Goal: Task Accomplishment & Management: Manage account settings

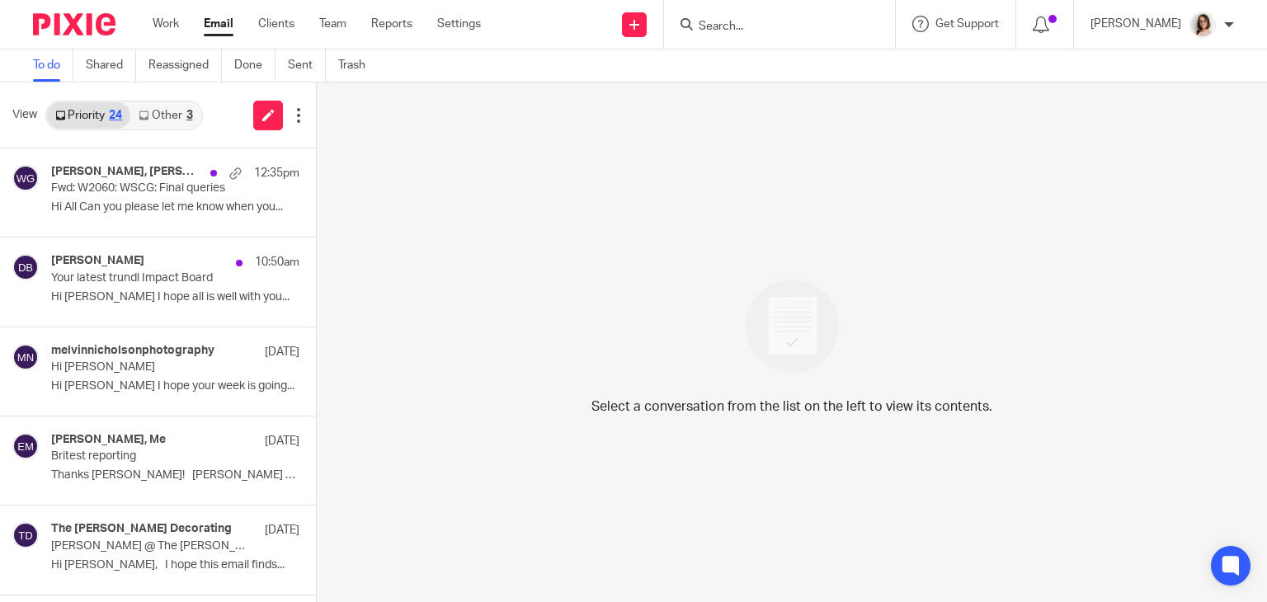
click at [218, 26] on link "Email" at bounding box center [219, 24] width 30 height 16
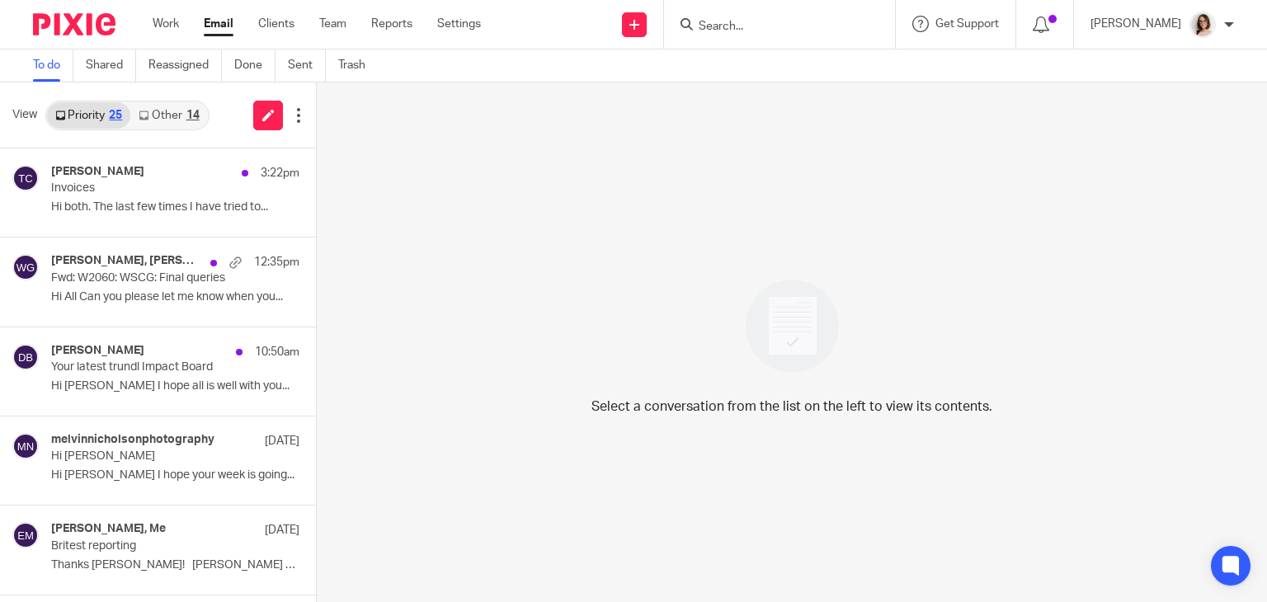
click at [218, 24] on link "Email" at bounding box center [219, 24] width 30 height 16
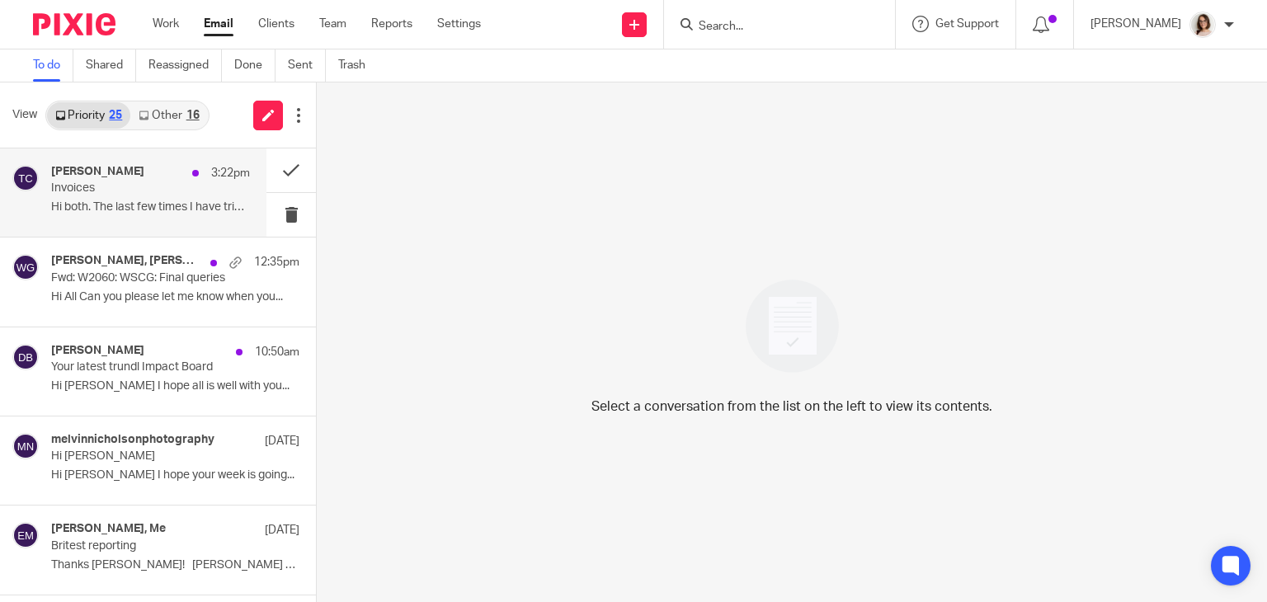
click at [155, 193] on p "Invoices" at bounding box center [130, 188] width 159 height 14
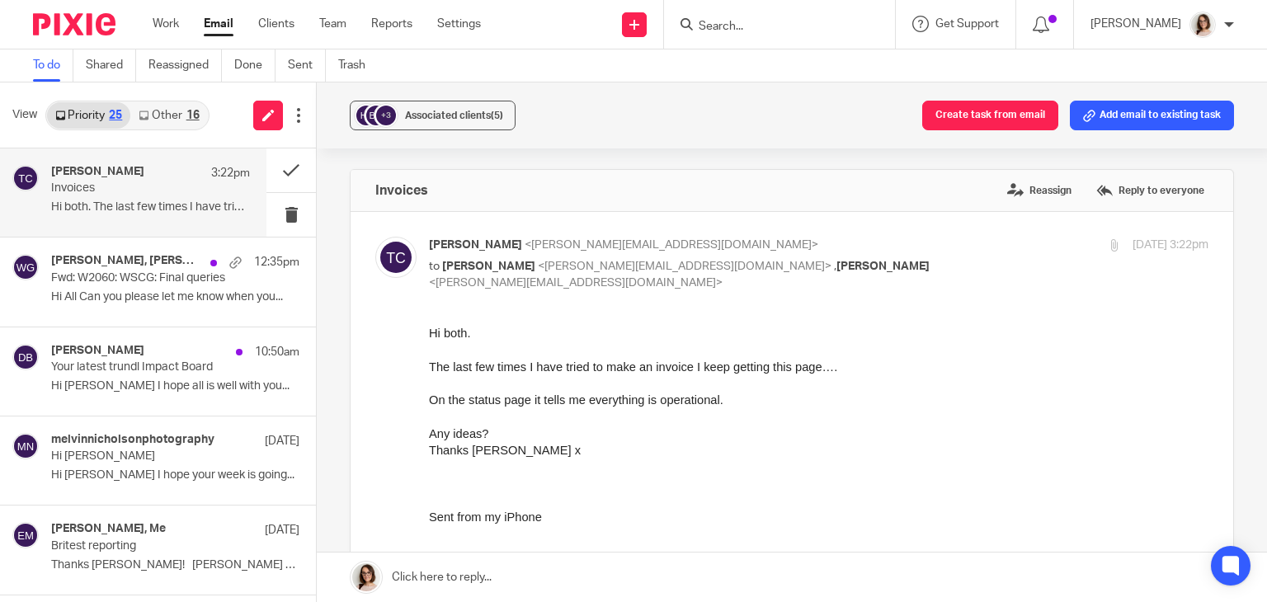
click at [166, 111] on link "Other 16" at bounding box center [168, 115] width 77 height 26
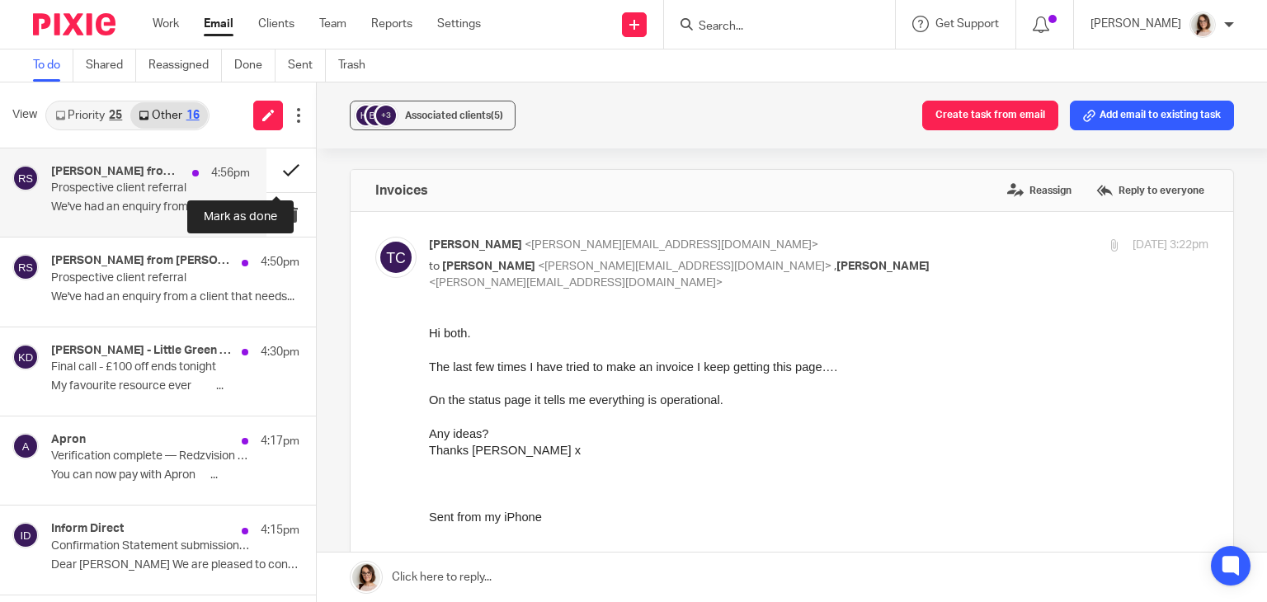
click at [274, 169] on button at bounding box center [290, 170] width 49 height 44
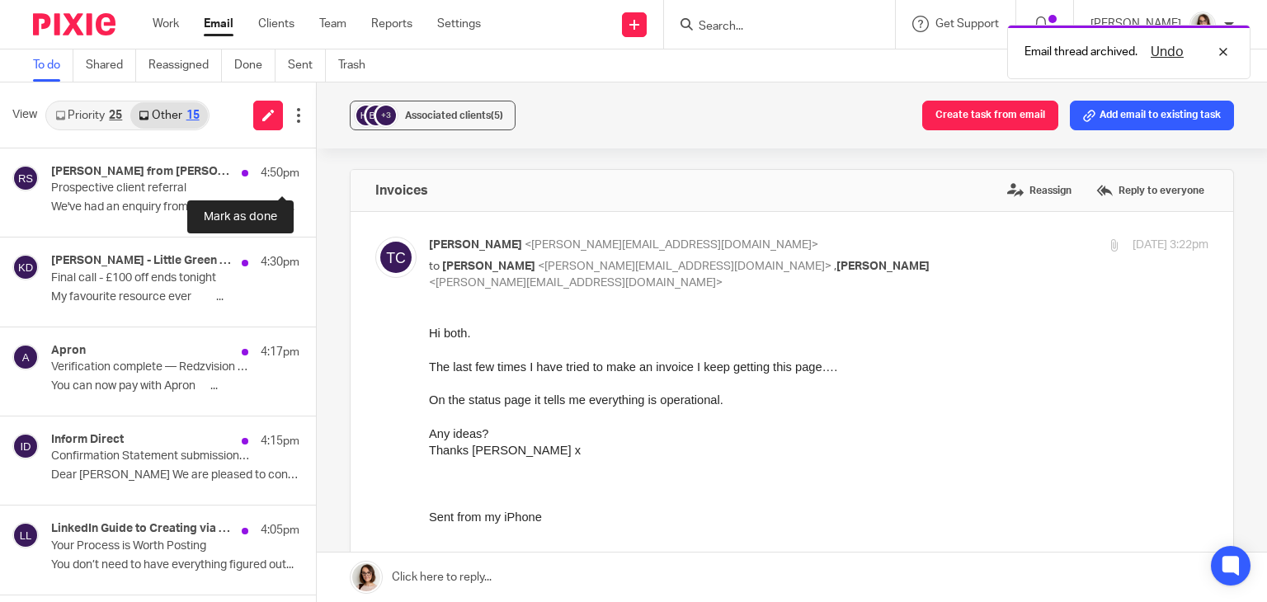
click at [316, 169] on button at bounding box center [322, 170] width 13 height 44
click at [273, 169] on button at bounding box center [290, 170] width 49 height 44
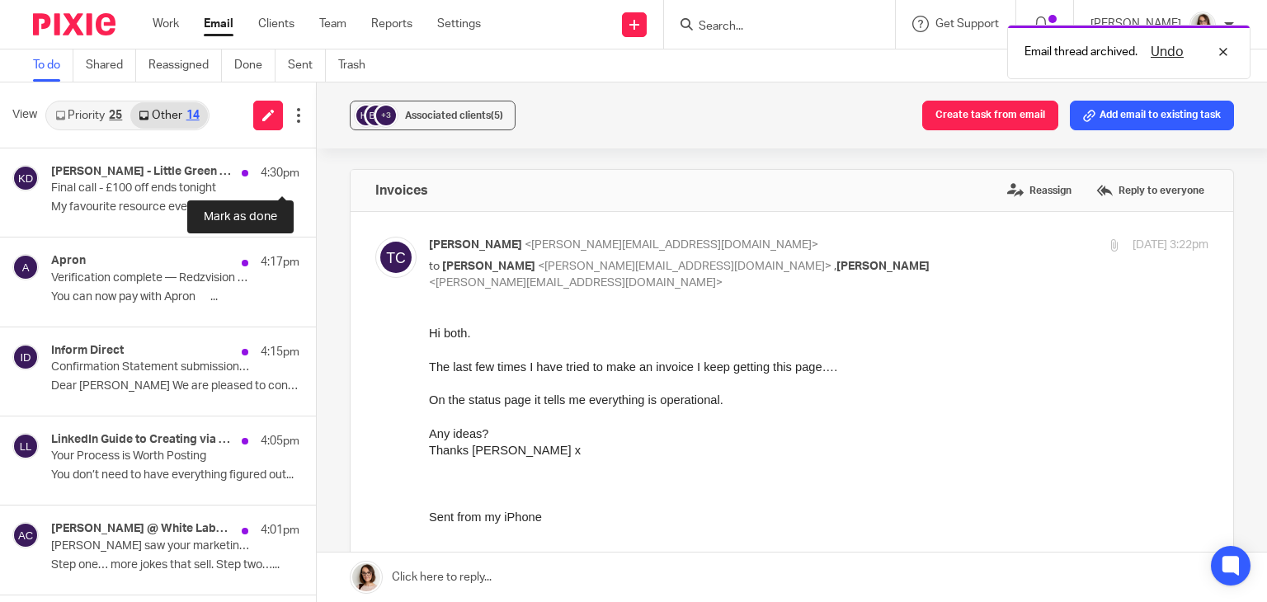
click at [316, 169] on button at bounding box center [322, 170] width 13 height 44
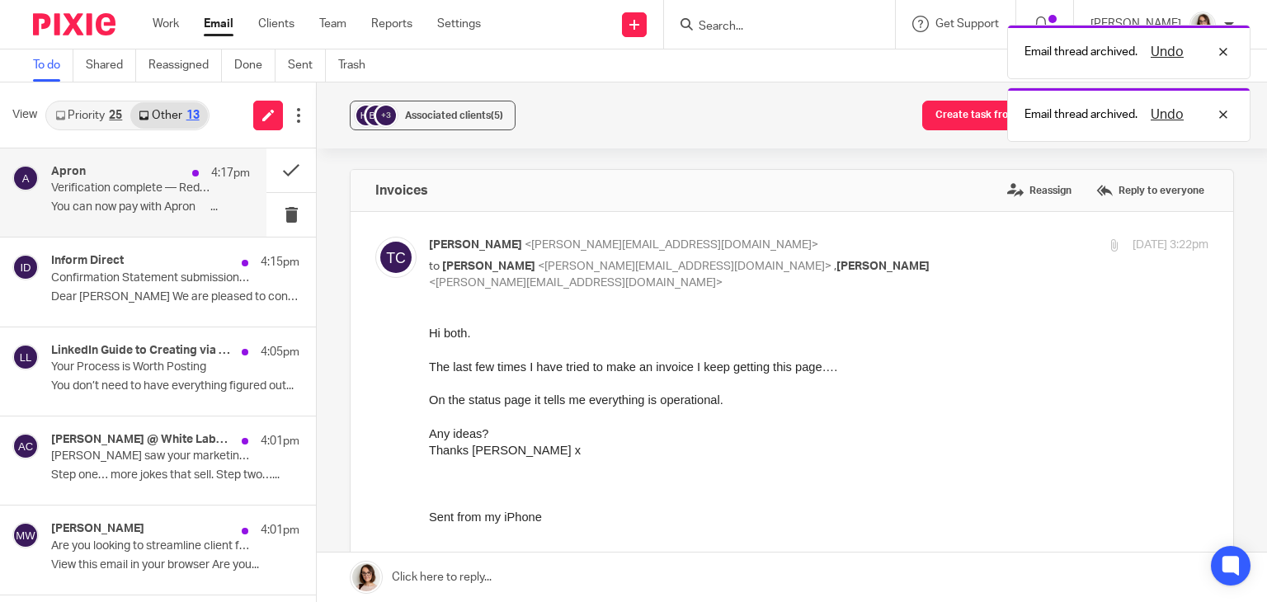
click at [157, 205] on p "You can now pay with Apron ͏ ‌ ͏ ‌..." at bounding box center [150, 207] width 199 height 14
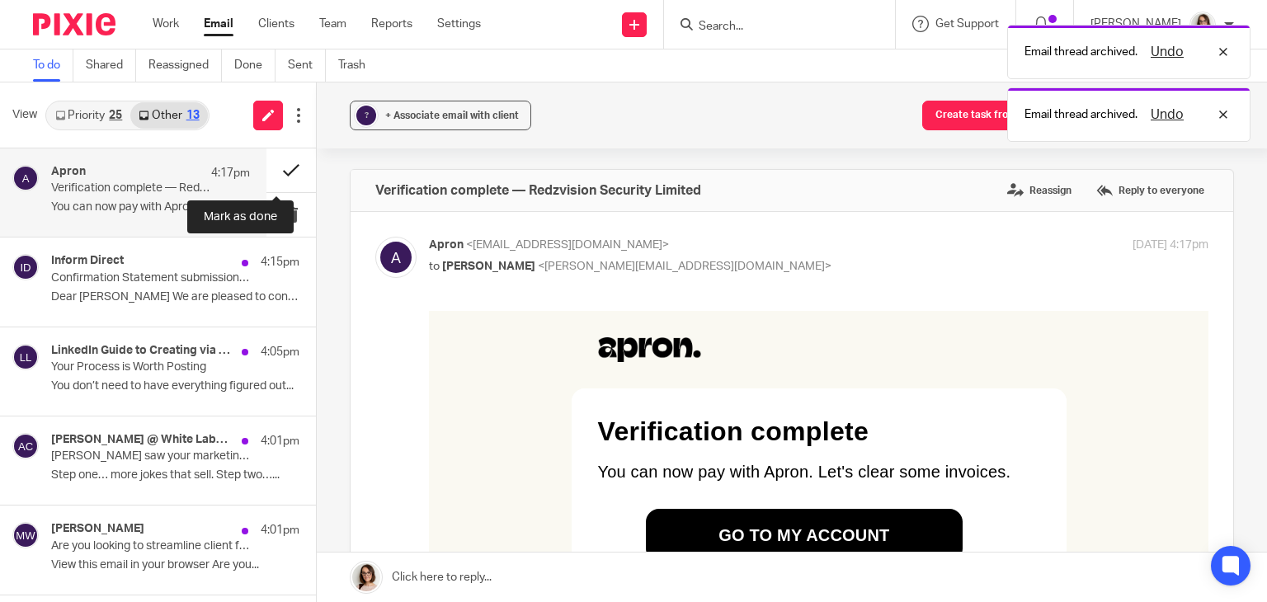
click at [275, 172] on button at bounding box center [290, 170] width 49 height 44
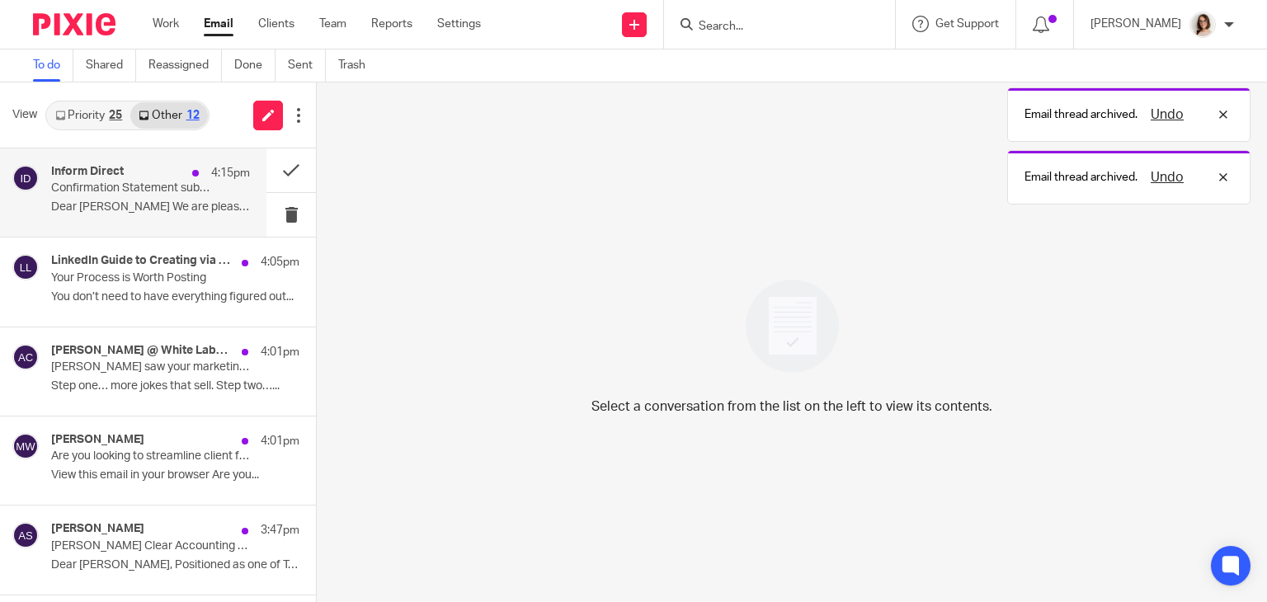
click at [156, 186] on p "Confirmation Statement submission success for FIZZ BUZZ CRASH LTD" at bounding box center [130, 188] width 159 height 14
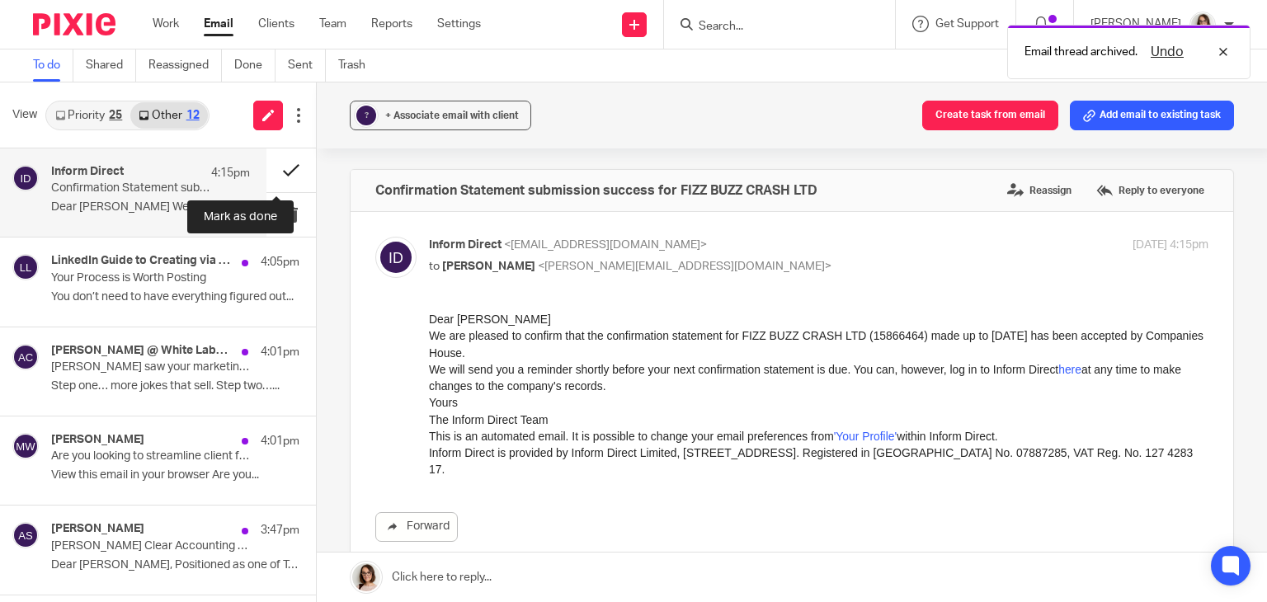
click at [278, 169] on button at bounding box center [290, 170] width 49 height 44
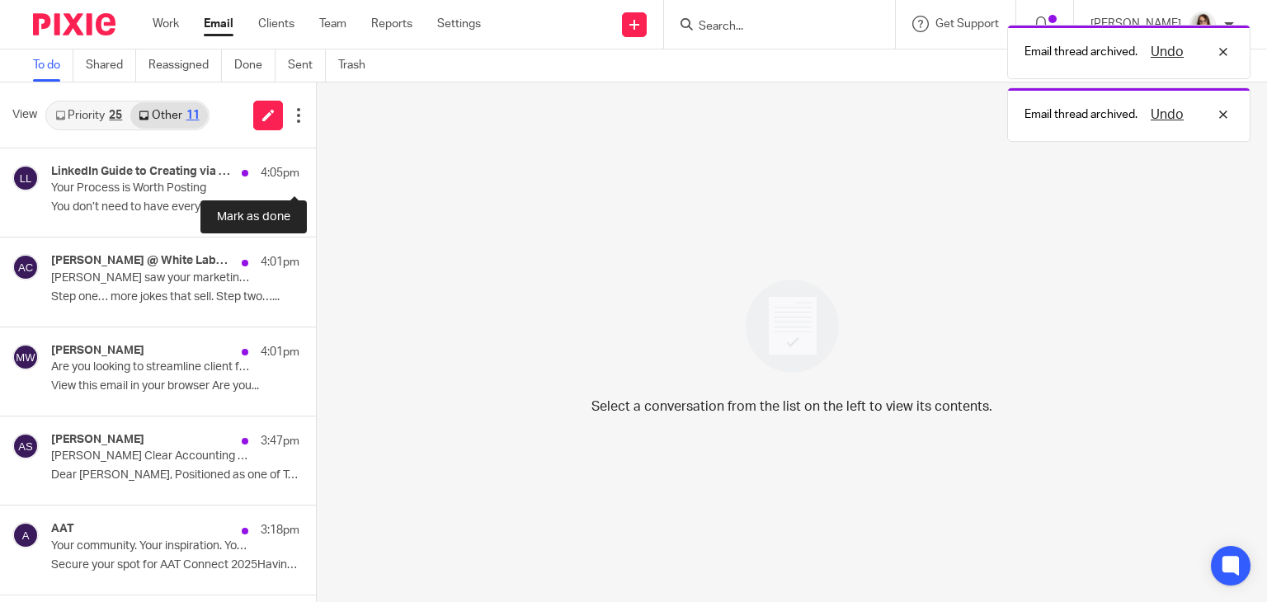
click at [316, 169] on button at bounding box center [322, 170] width 13 height 44
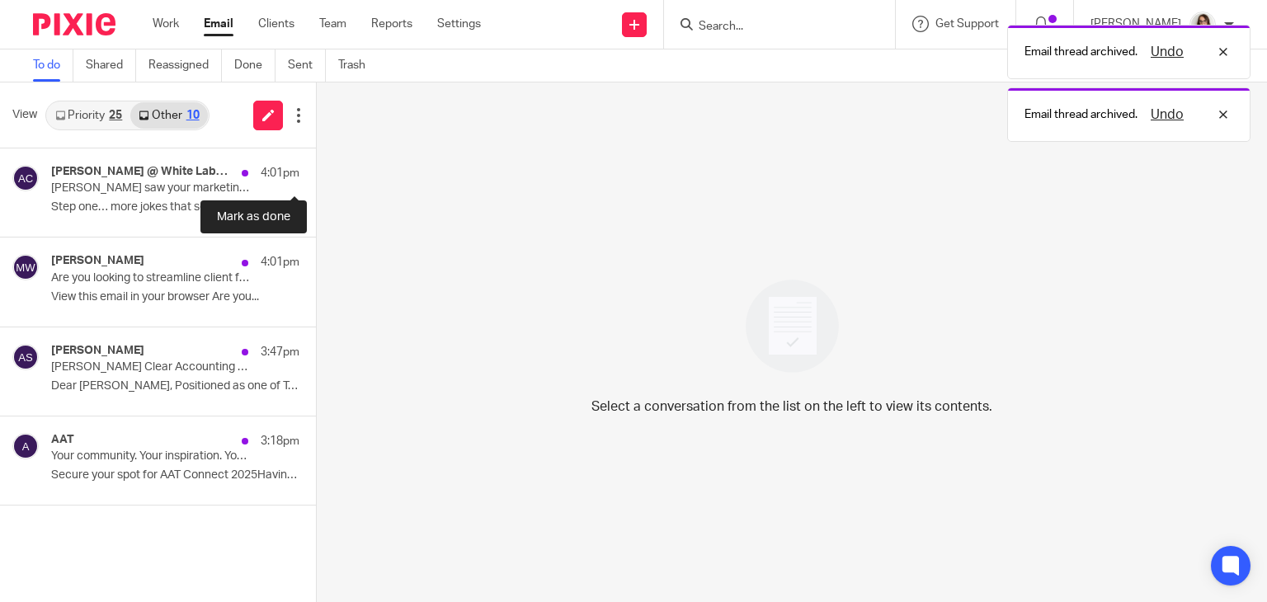
click at [316, 169] on button at bounding box center [322, 170] width 13 height 44
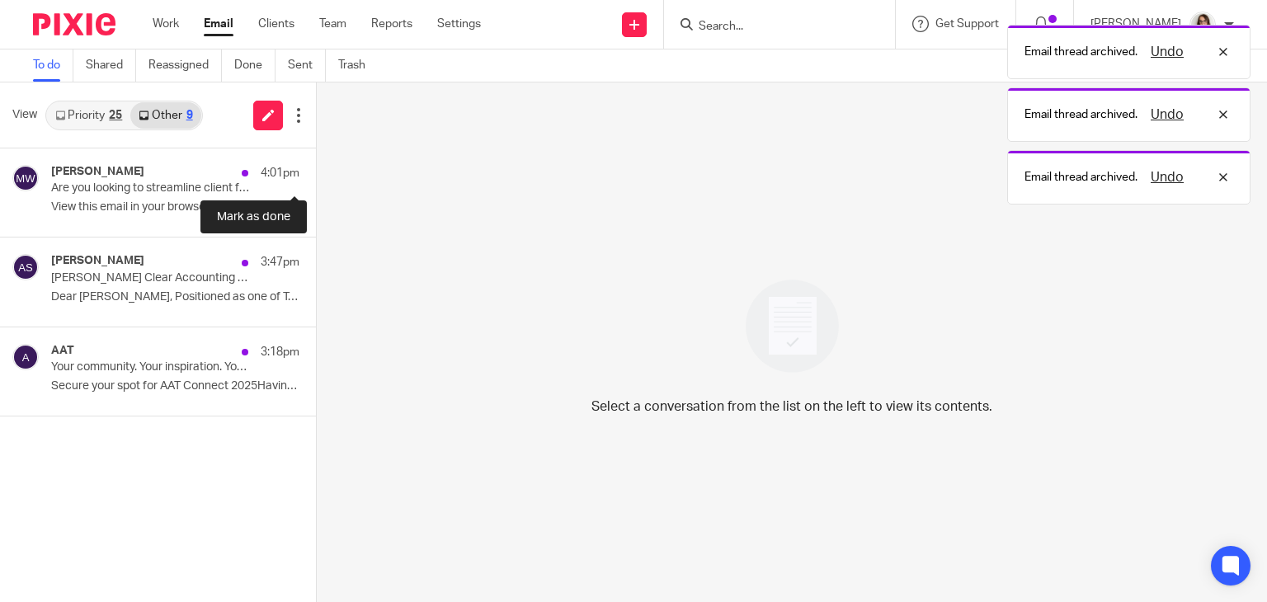
click at [316, 169] on button at bounding box center [322, 170] width 13 height 44
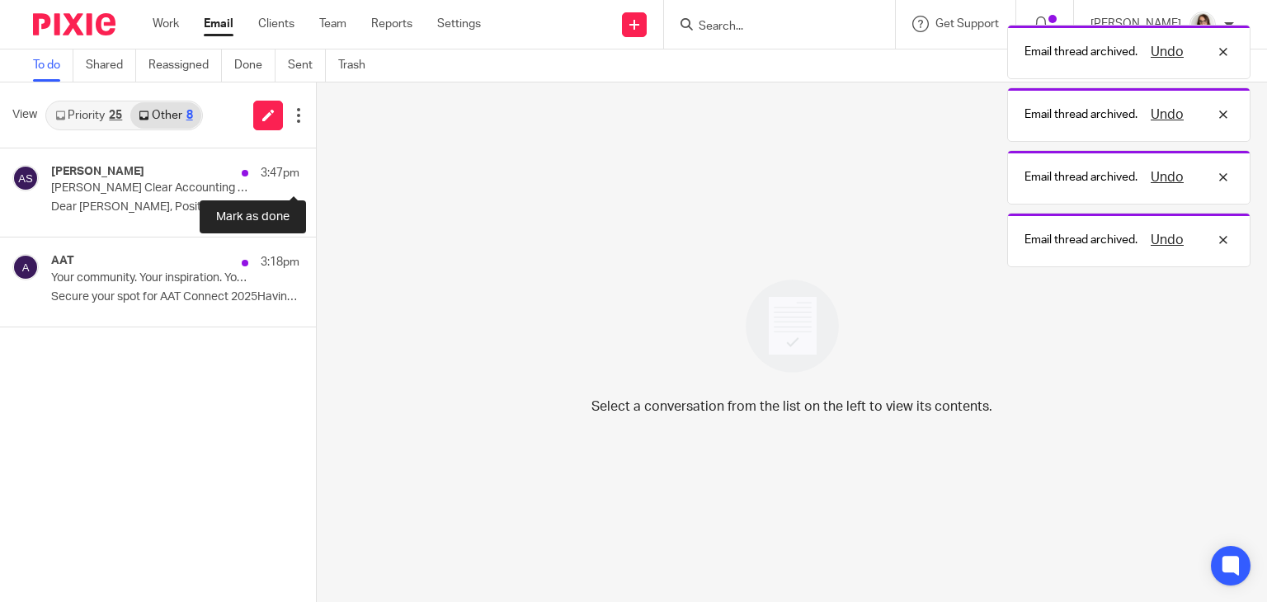
click at [316, 169] on button at bounding box center [322, 170] width 13 height 44
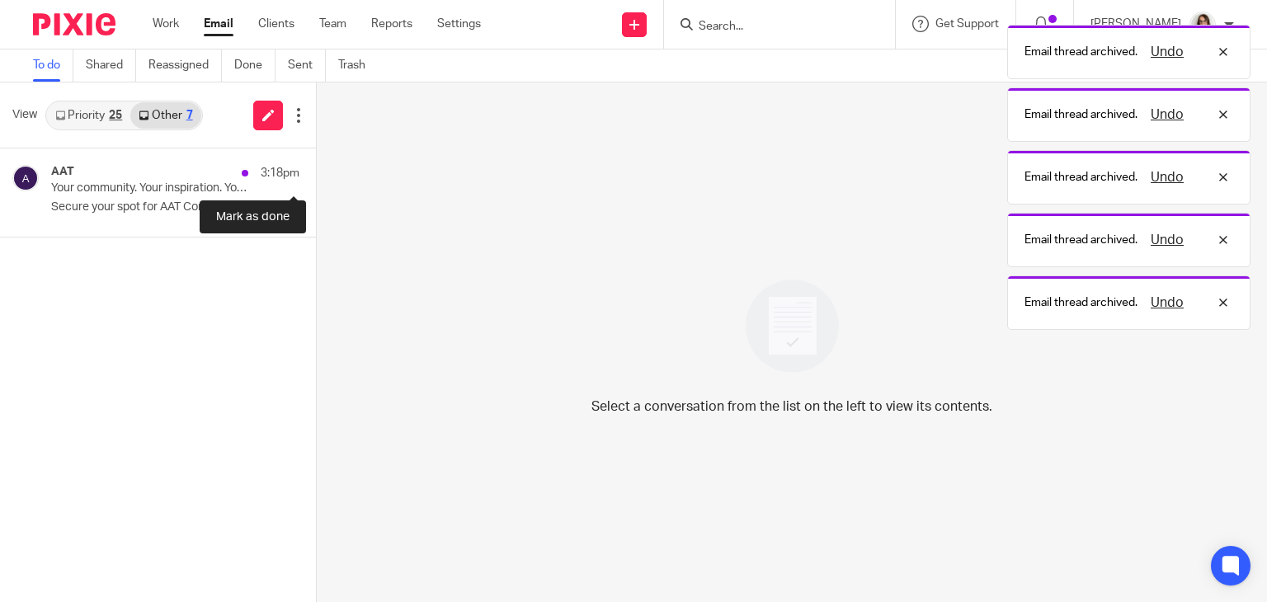
click at [316, 169] on button at bounding box center [322, 170] width 13 height 44
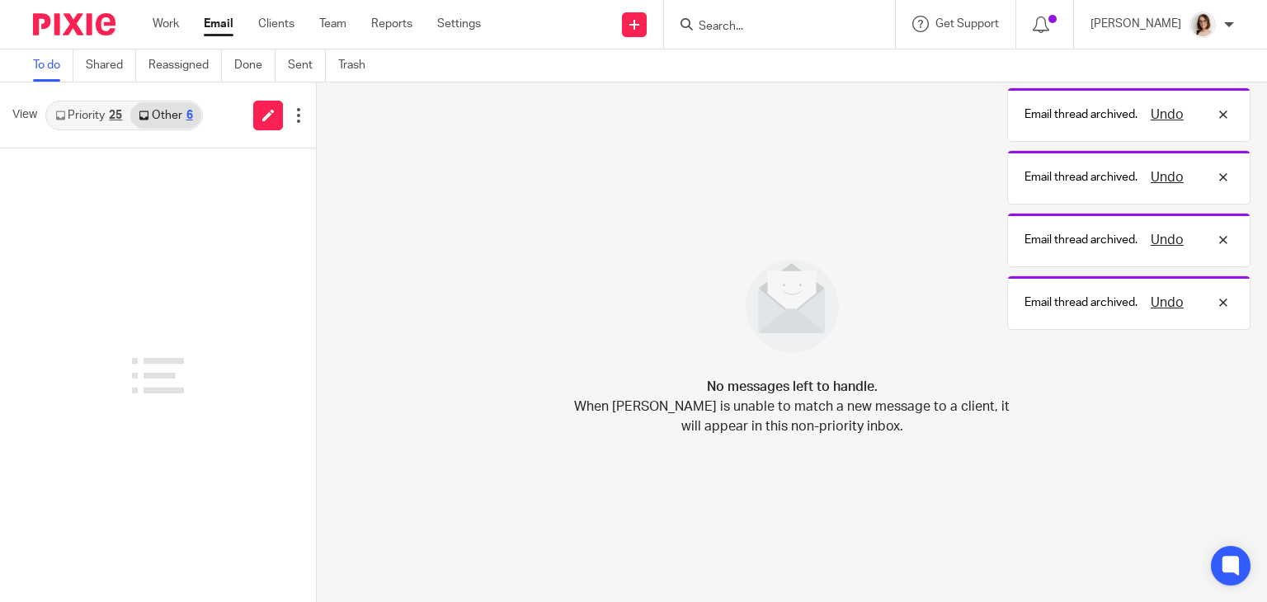
click at [214, 29] on link "Email" at bounding box center [219, 24] width 30 height 16
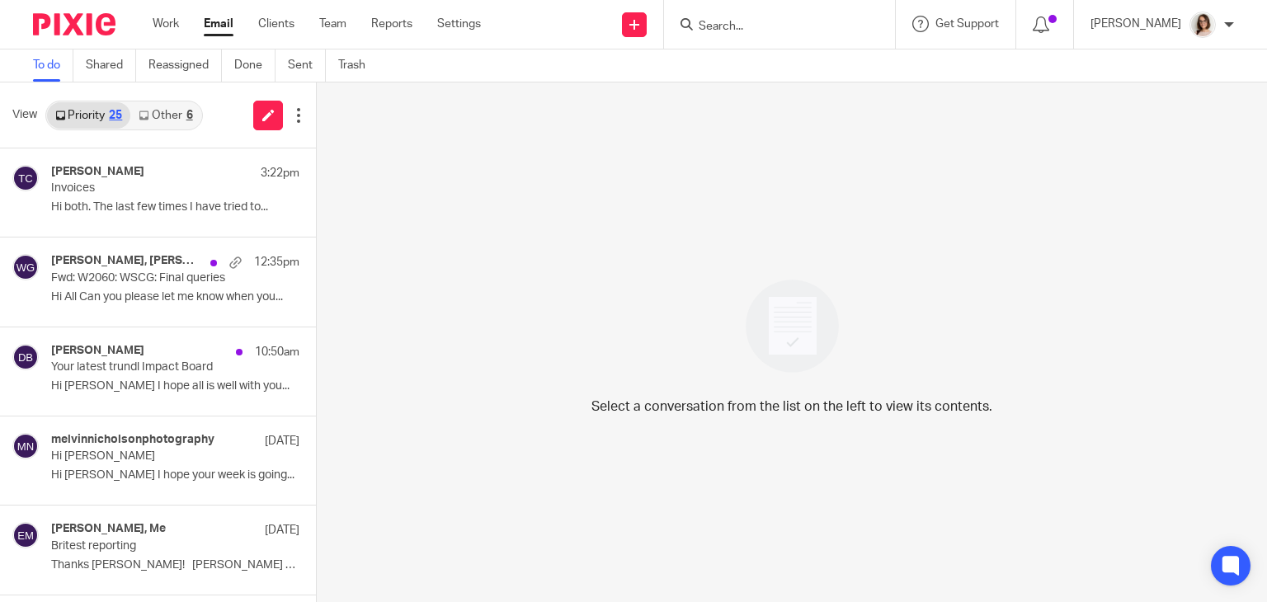
click at [170, 115] on link "Other 6" at bounding box center [165, 115] width 70 height 26
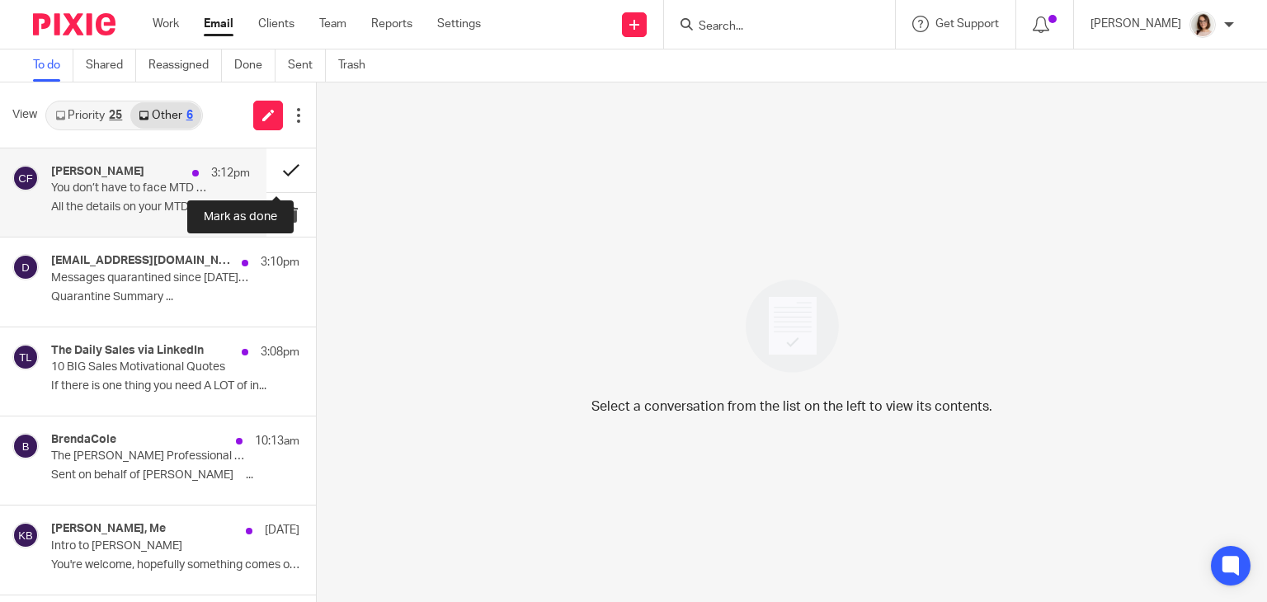
click at [277, 171] on button at bounding box center [290, 170] width 49 height 44
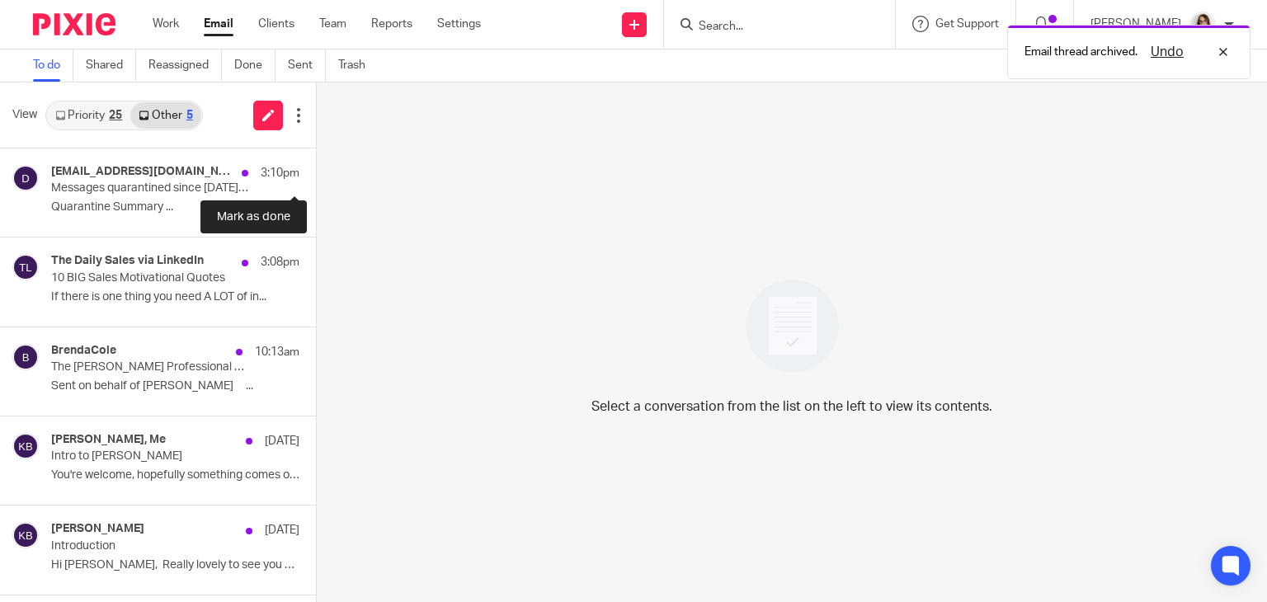
click at [316, 171] on button at bounding box center [322, 170] width 13 height 44
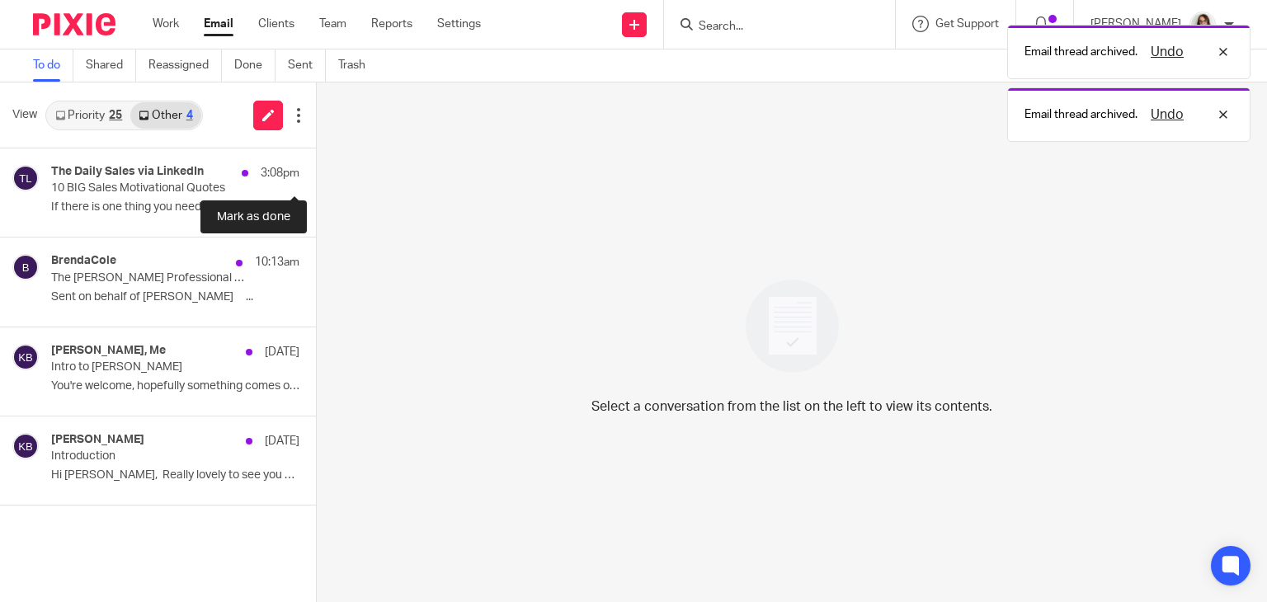
click at [316, 171] on button at bounding box center [322, 170] width 13 height 44
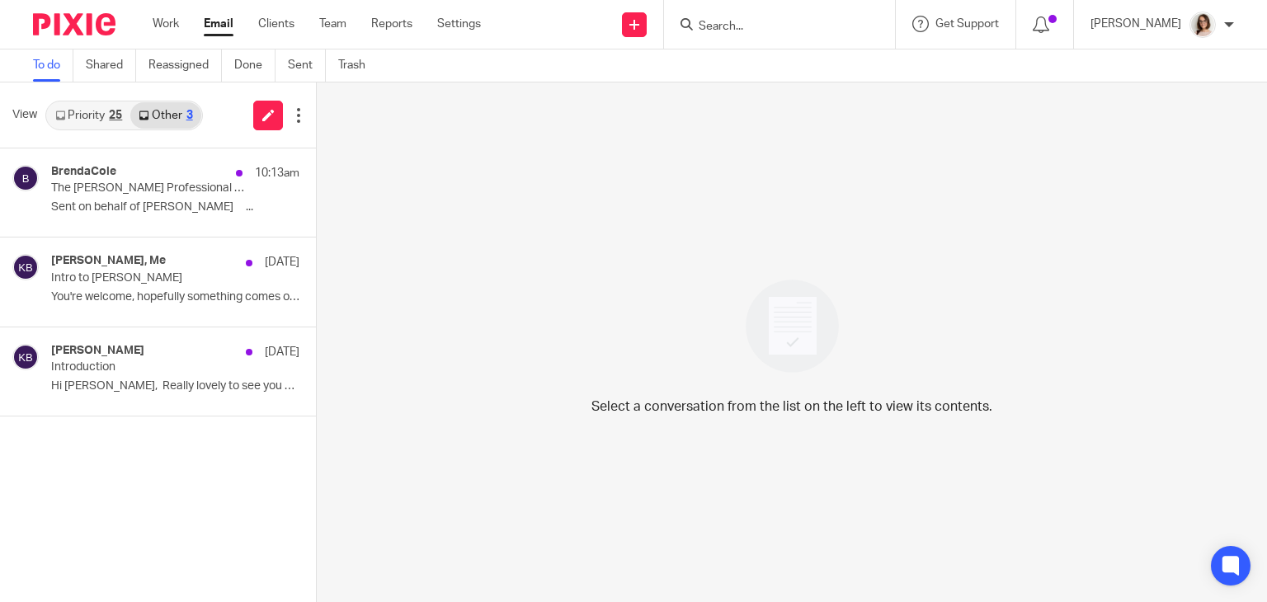
click at [219, 22] on link "Email" at bounding box center [219, 24] width 30 height 16
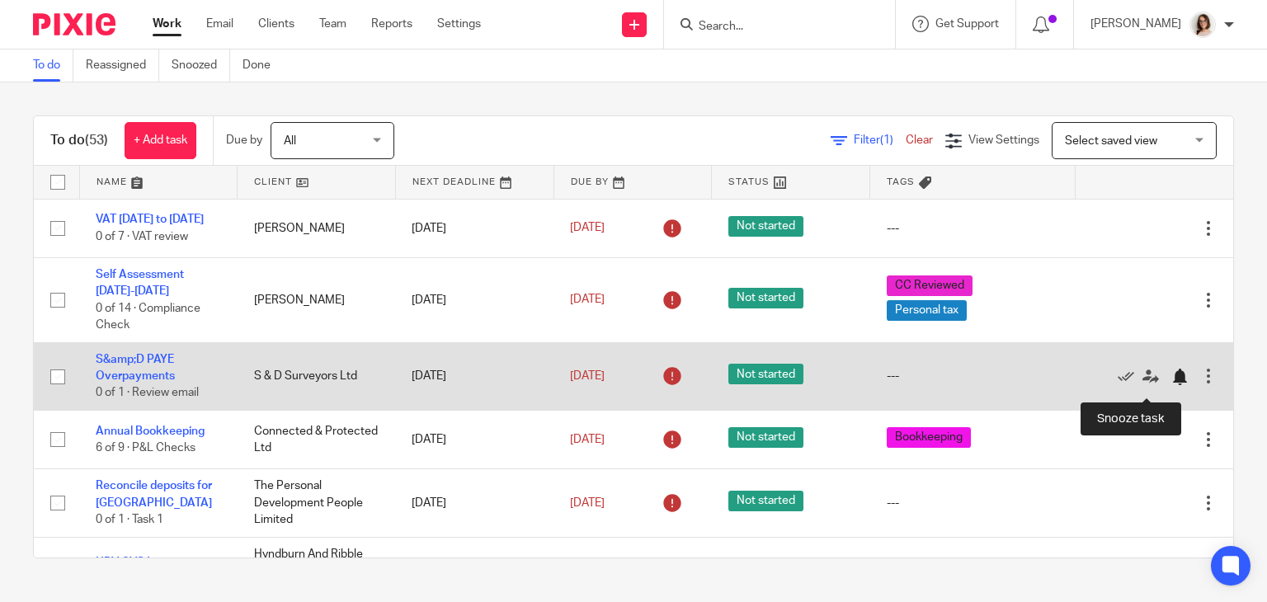
click at [1171, 385] on div at bounding box center [1179, 377] width 16 height 16
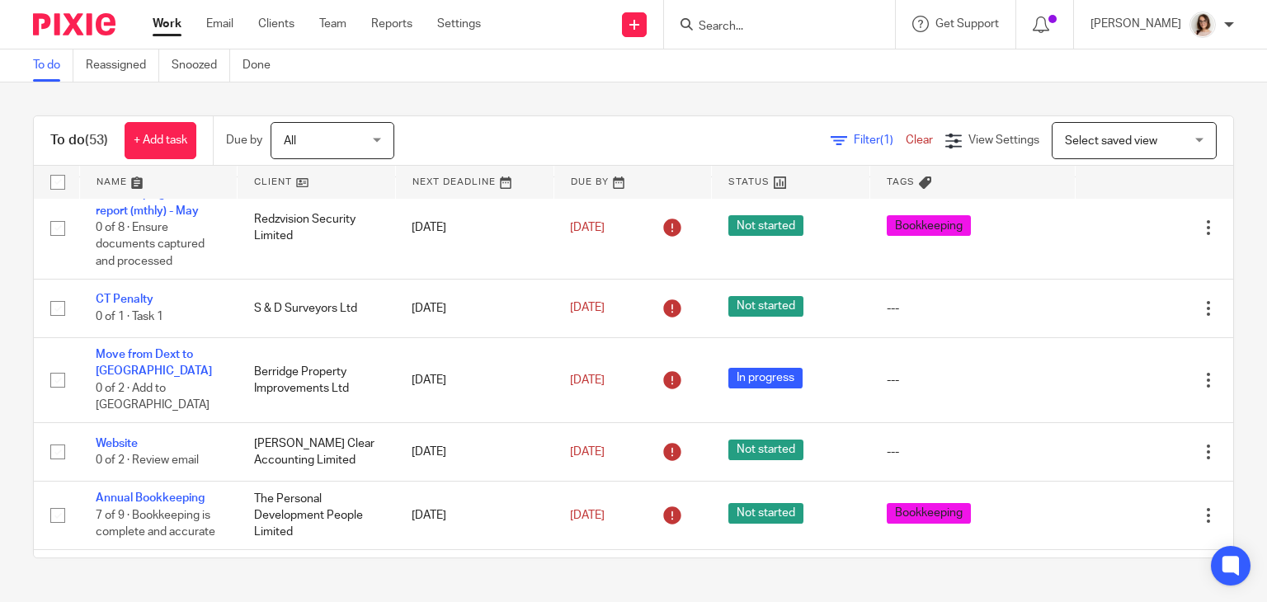
scroll to position [361, 0]
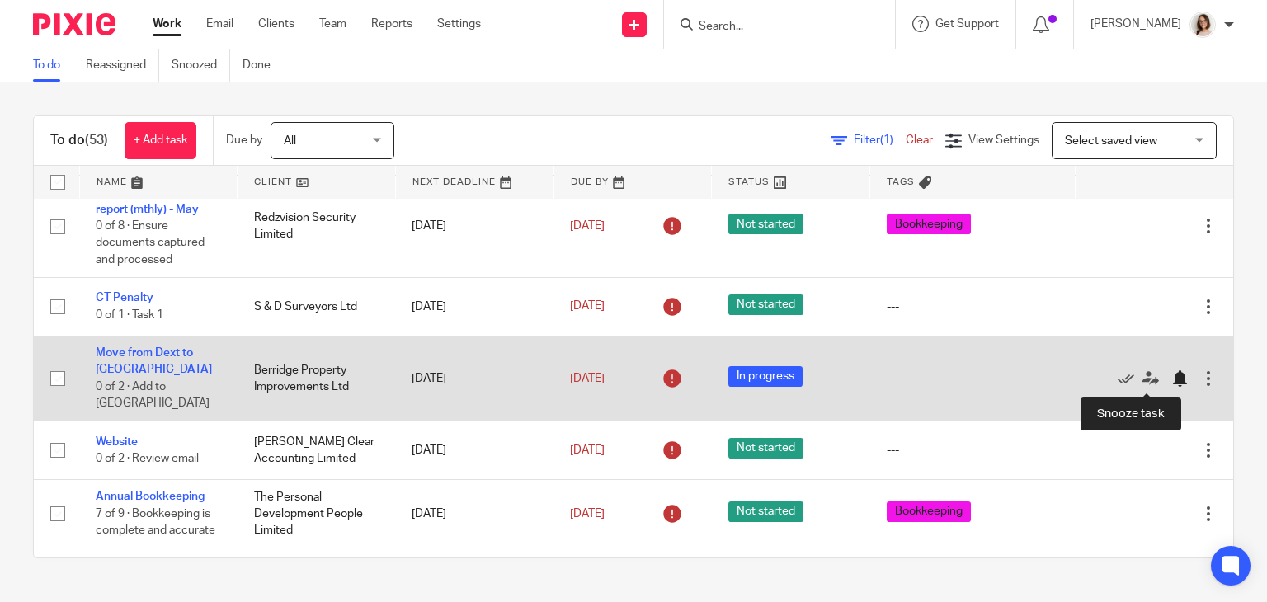
click at [1171, 383] on div at bounding box center [1179, 378] width 16 height 16
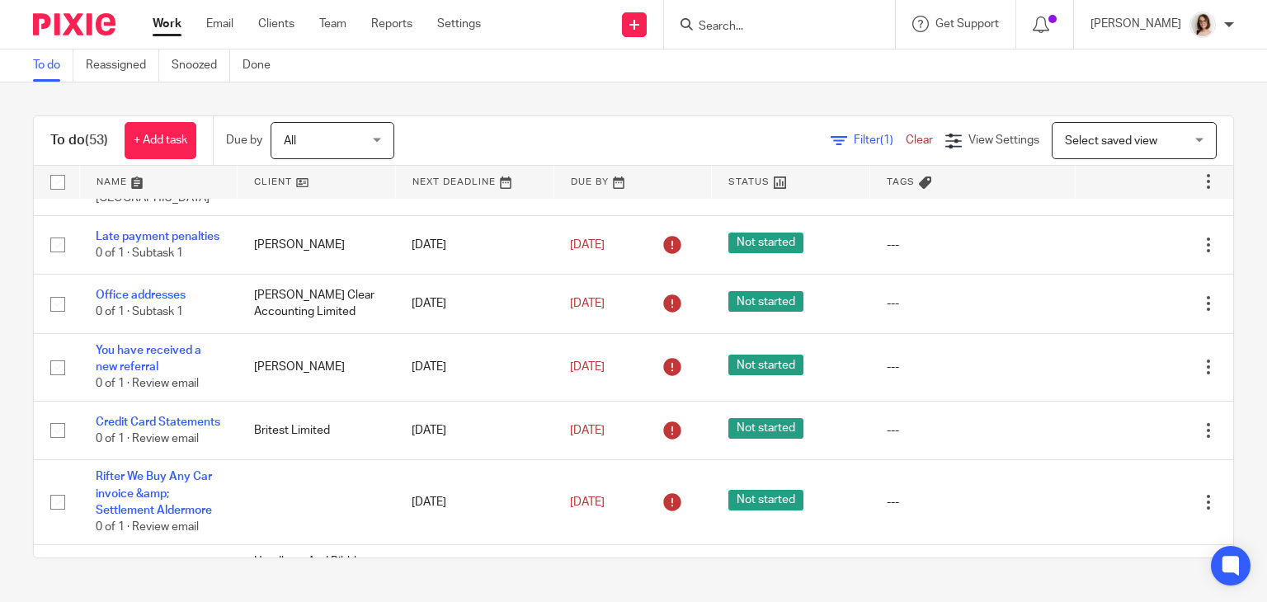
scroll to position [1160, 0]
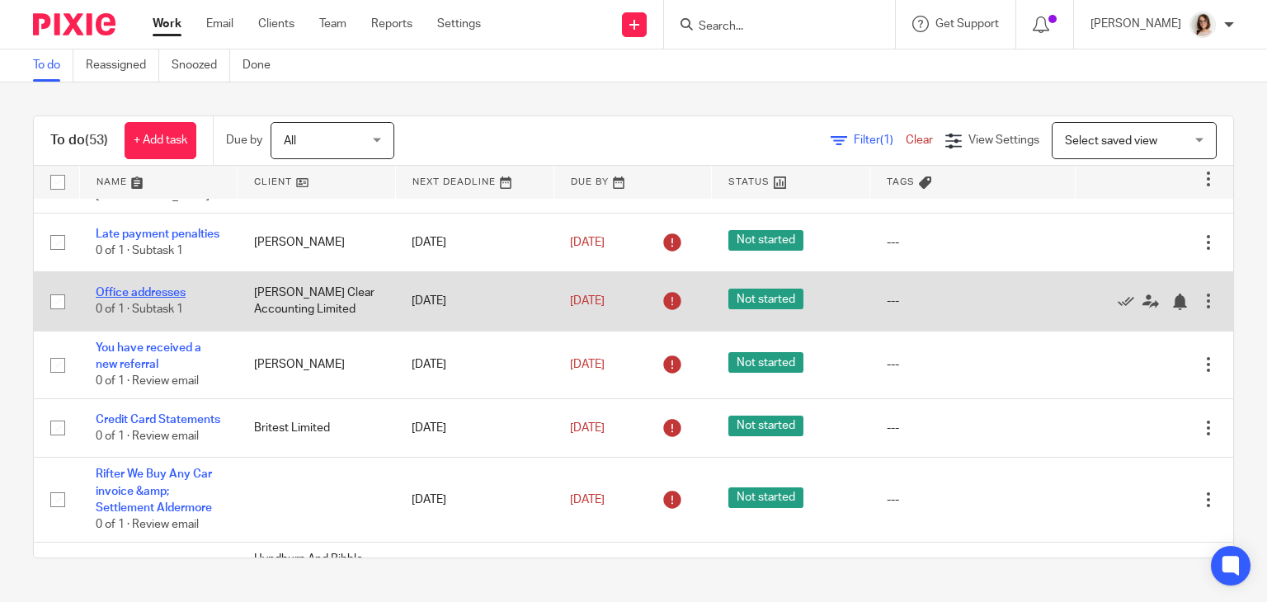
click at [118, 299] on link "Office addresses" at bounding box center [141, 293] width 90 height 12
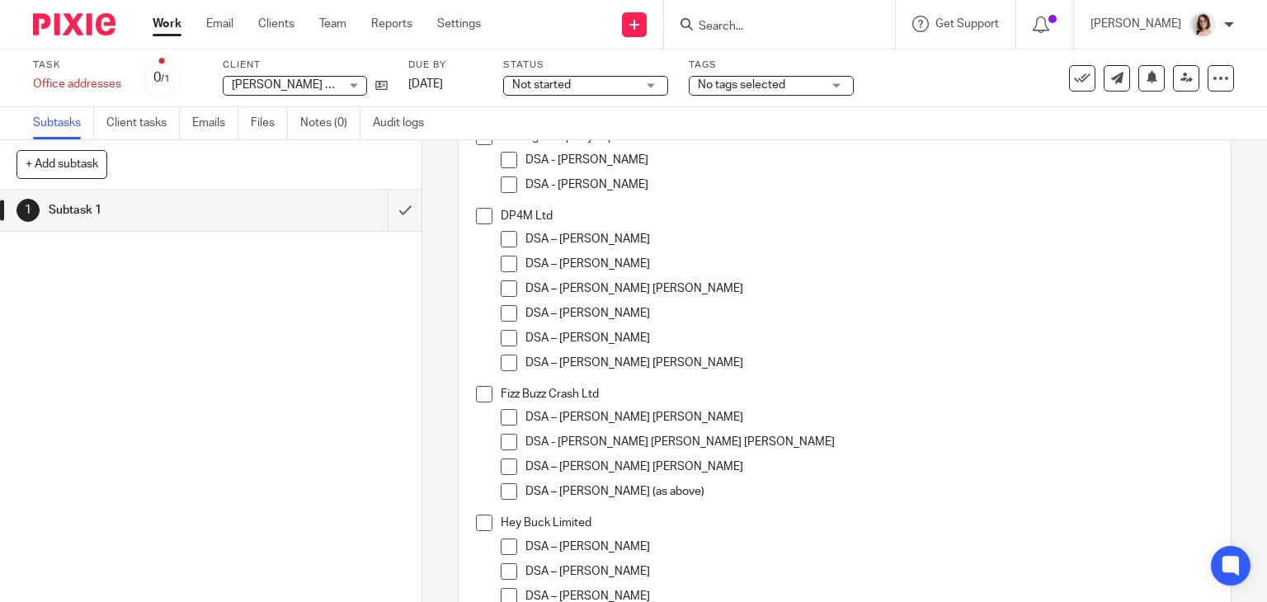
scroll to position [228, 0]
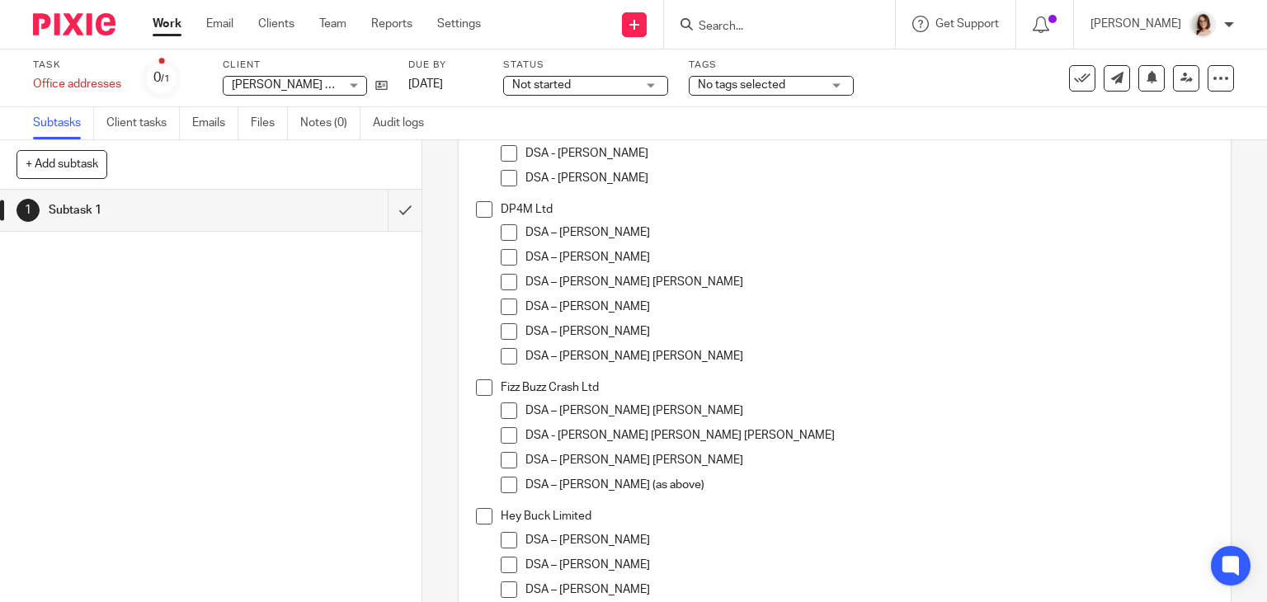
click at [480, 389] on span at bounding box center [484, 387] width 16 height 16
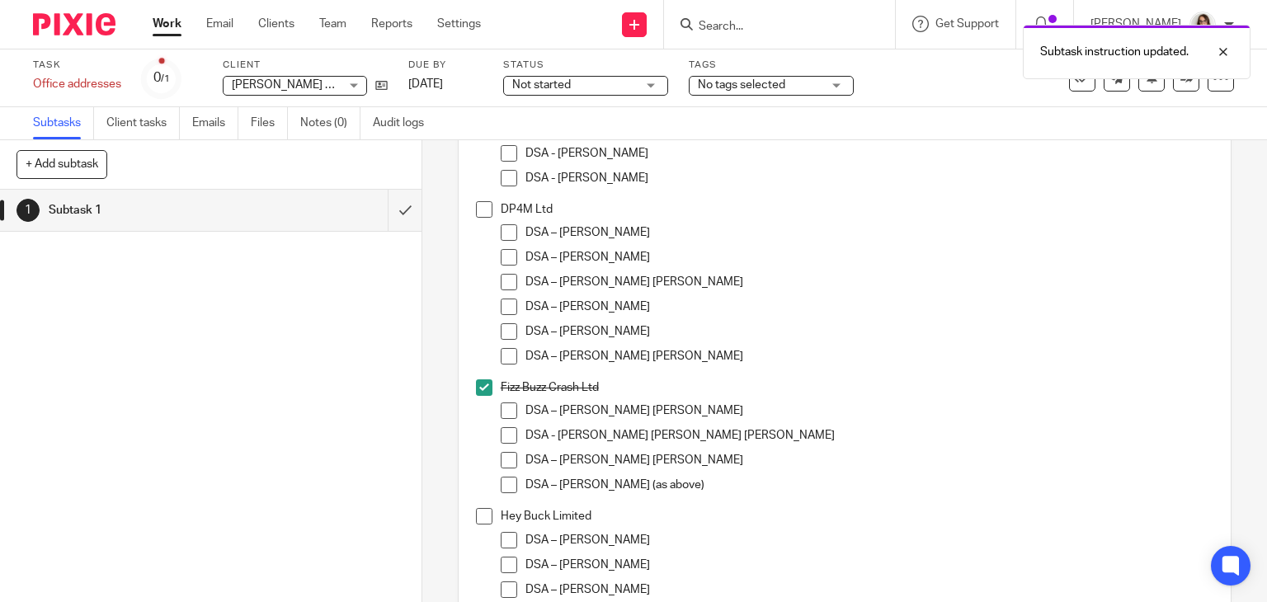
click at [505, 410] on span at bounding box center [509, 410] width 16 height 16
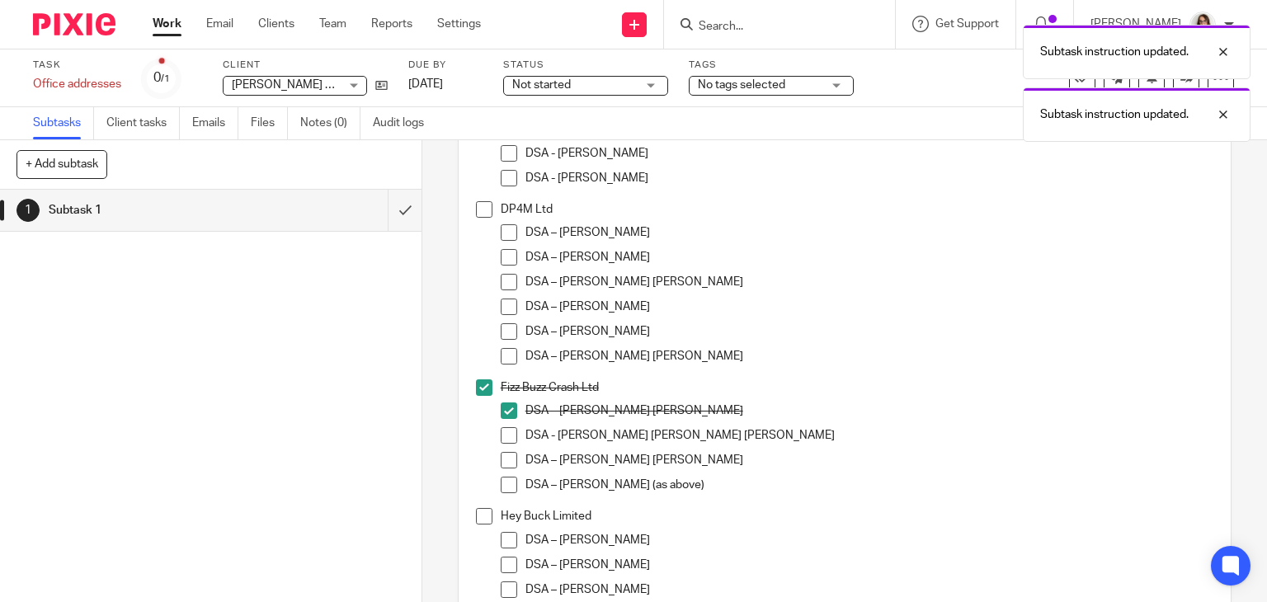
click at [504, 432] on span at bounding box center [509, 435] width 16 height 16
click at [501, 464] on span at bounding box center [509, 460] width 16 height 16
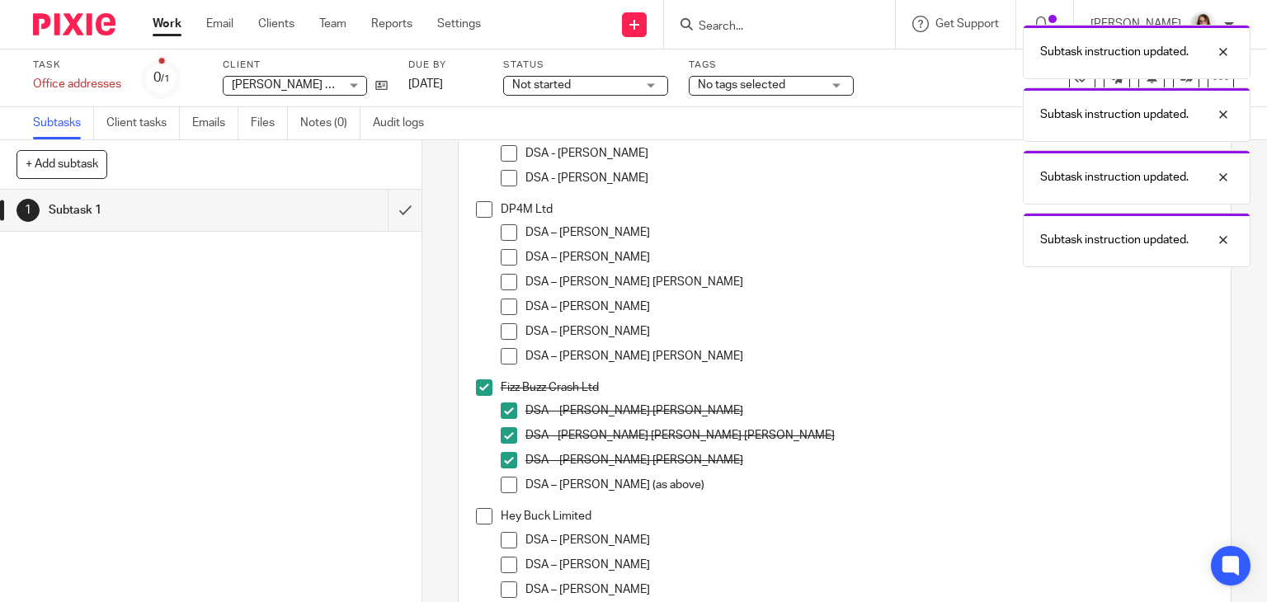
click at [501, 482] on span at bounding box center [509, 485] width 16 height 16
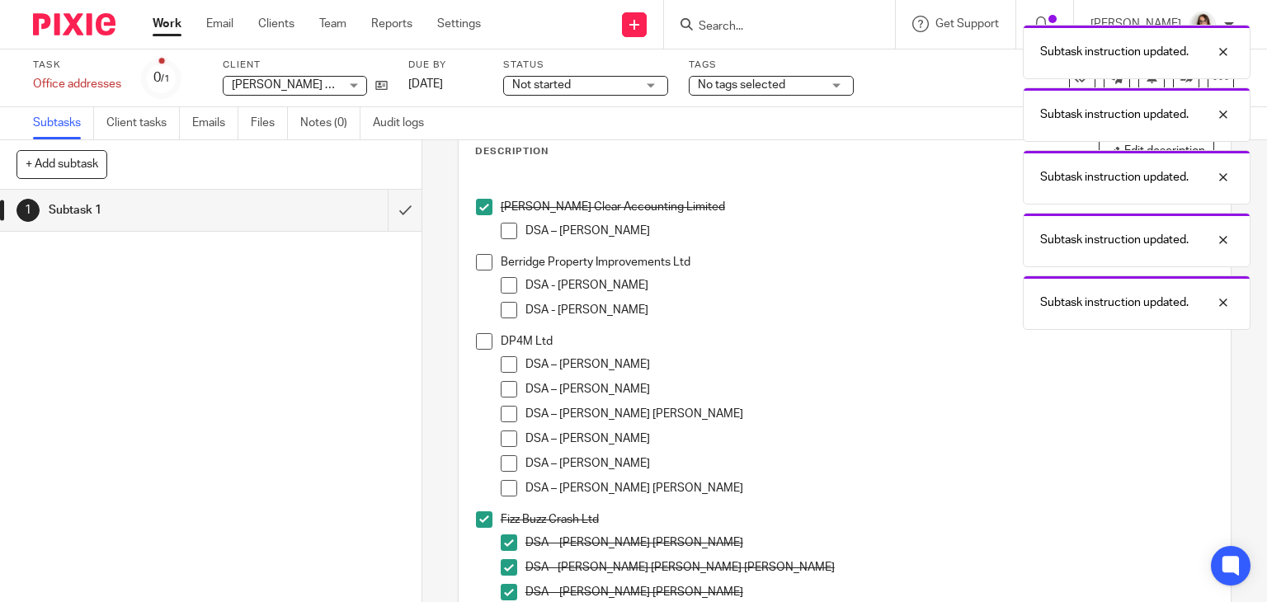
scroll to position [0, 0]
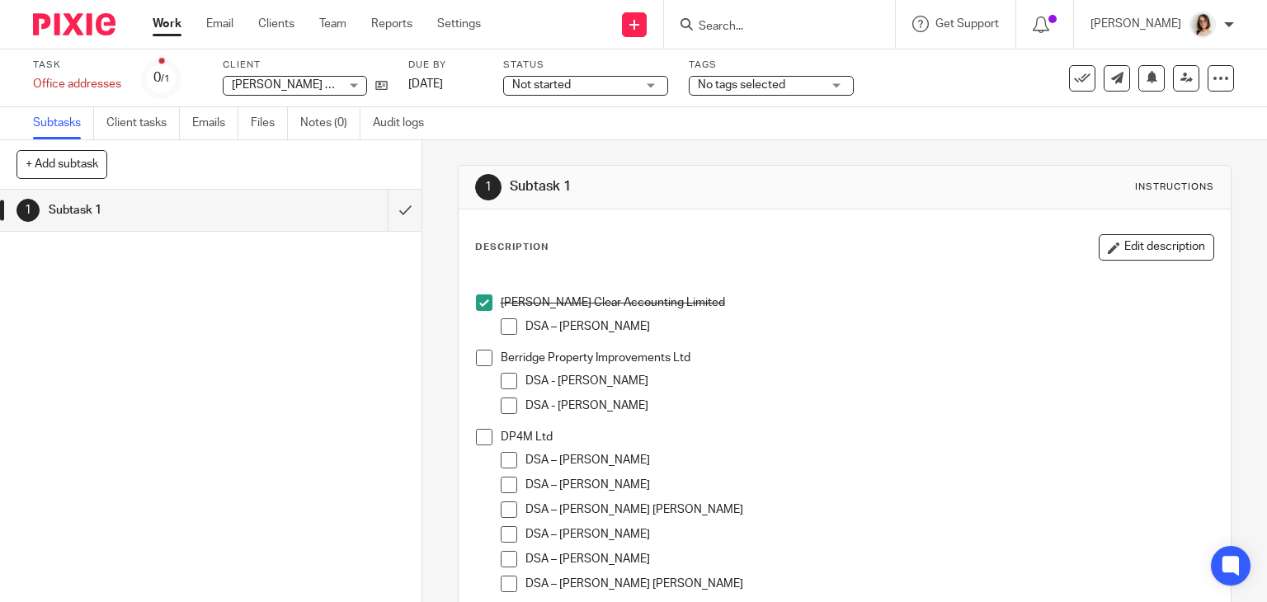
click at [505, 324] on span at bounding box center [509, 326] width 16 height 16
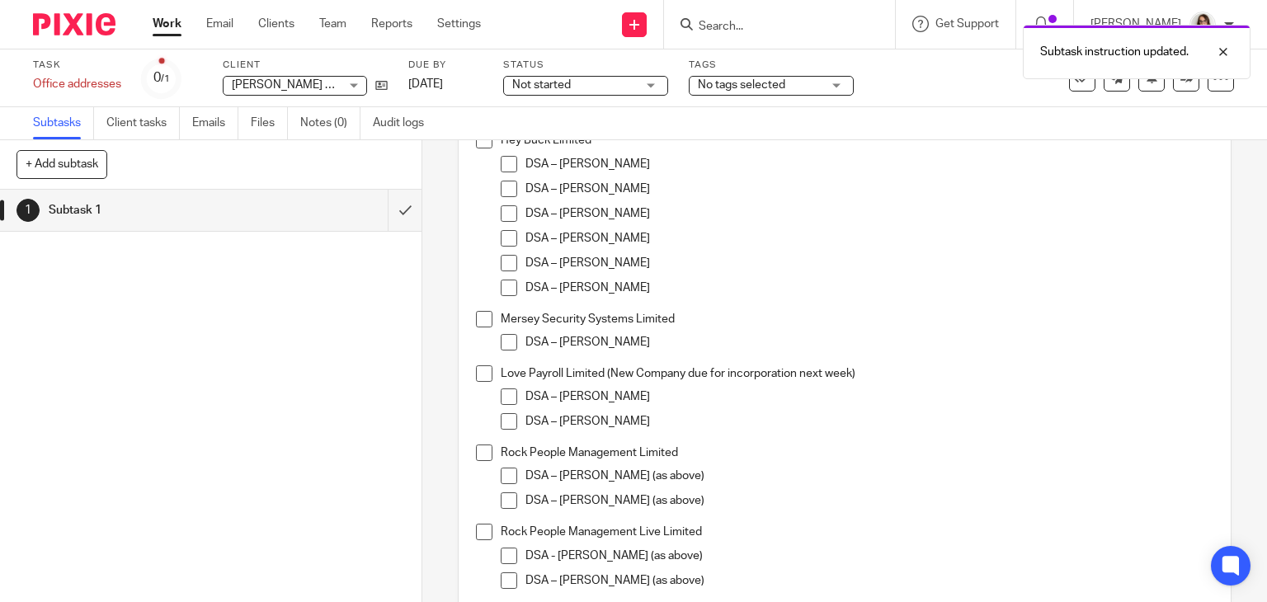
scroll to position [676, 0]
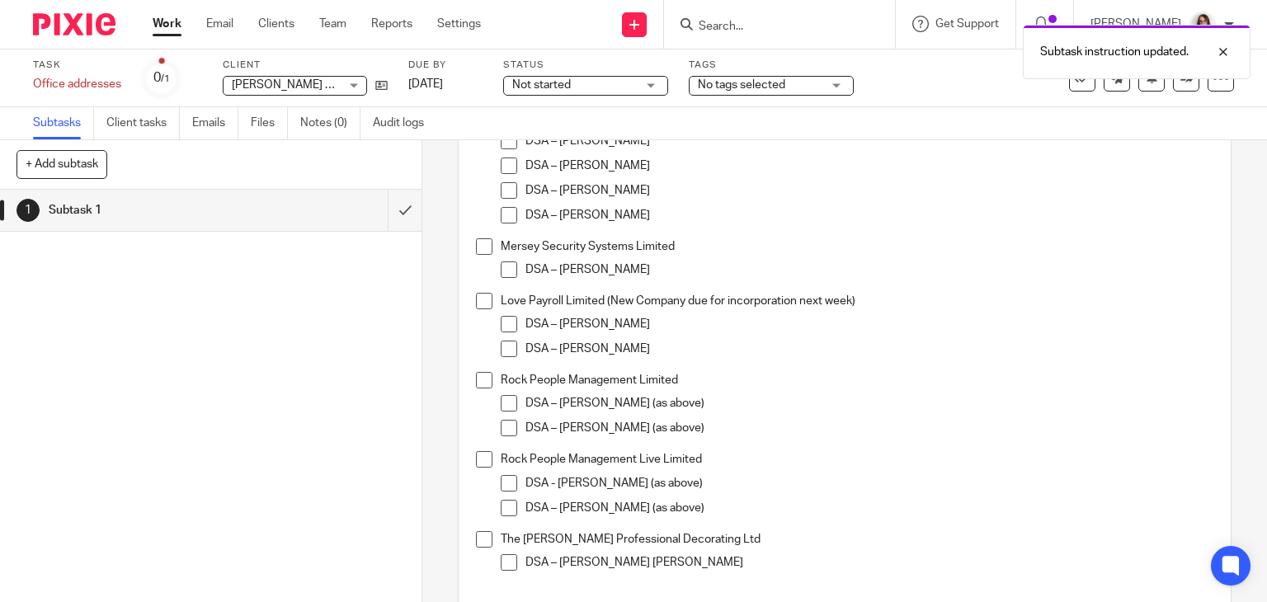
click at [476, 300] on span at bounding box center [484, 301] width 16 height 16
click at [506, 324] on span at bounding box center [509, 324] width 16 height 16
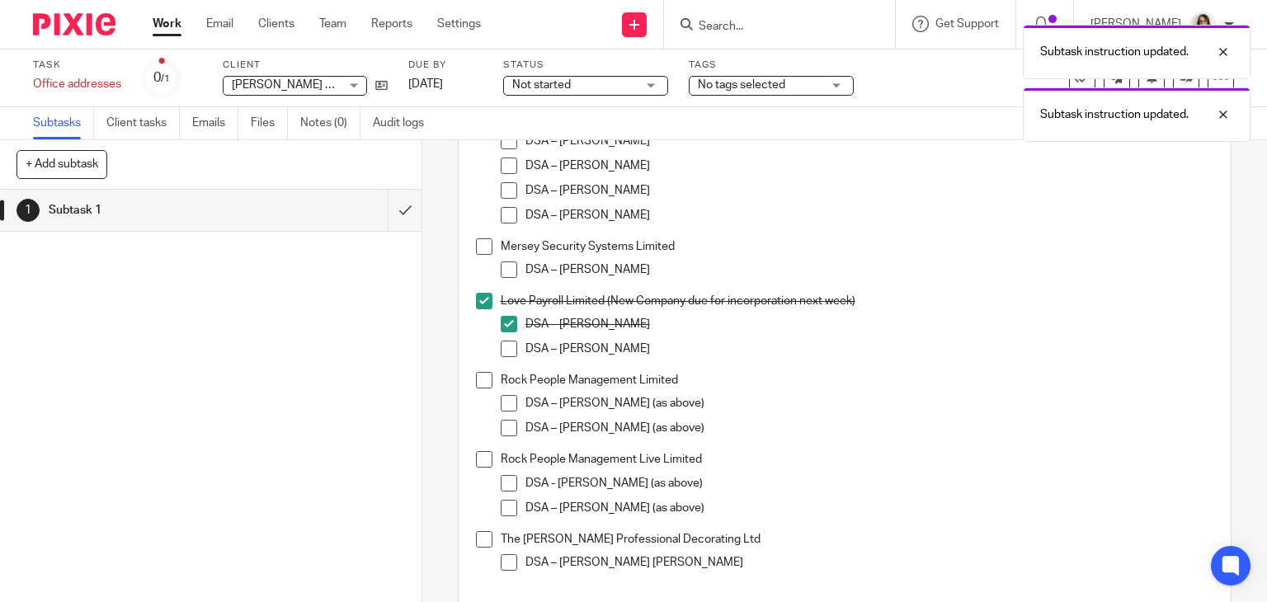
click at [506, 347] on span at bounding box center [509, 349] width 16 height 16
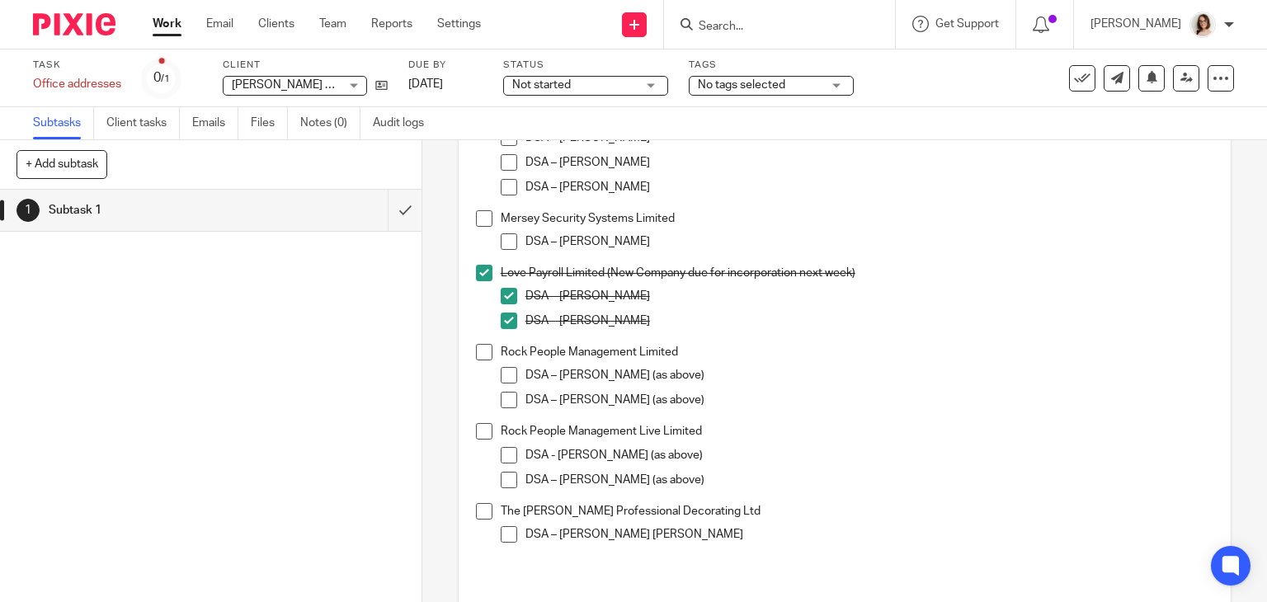
scroll to position [712, 0]
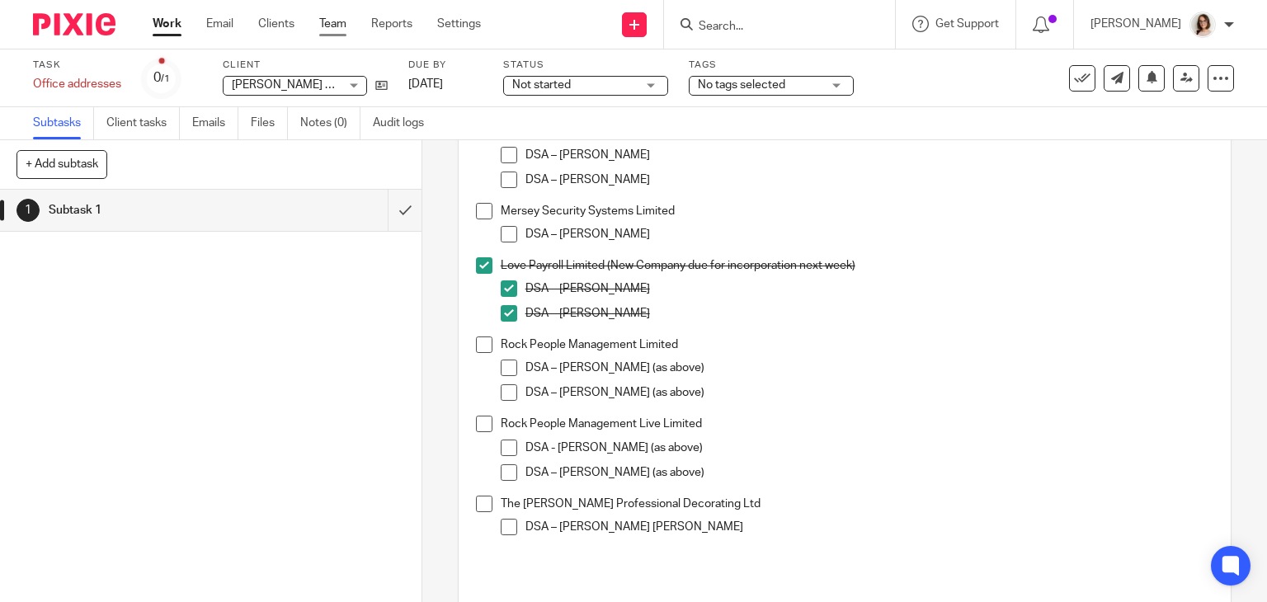
click at [332, 27] on link "Team" at bounding box center [332, 24] width 27 height 16
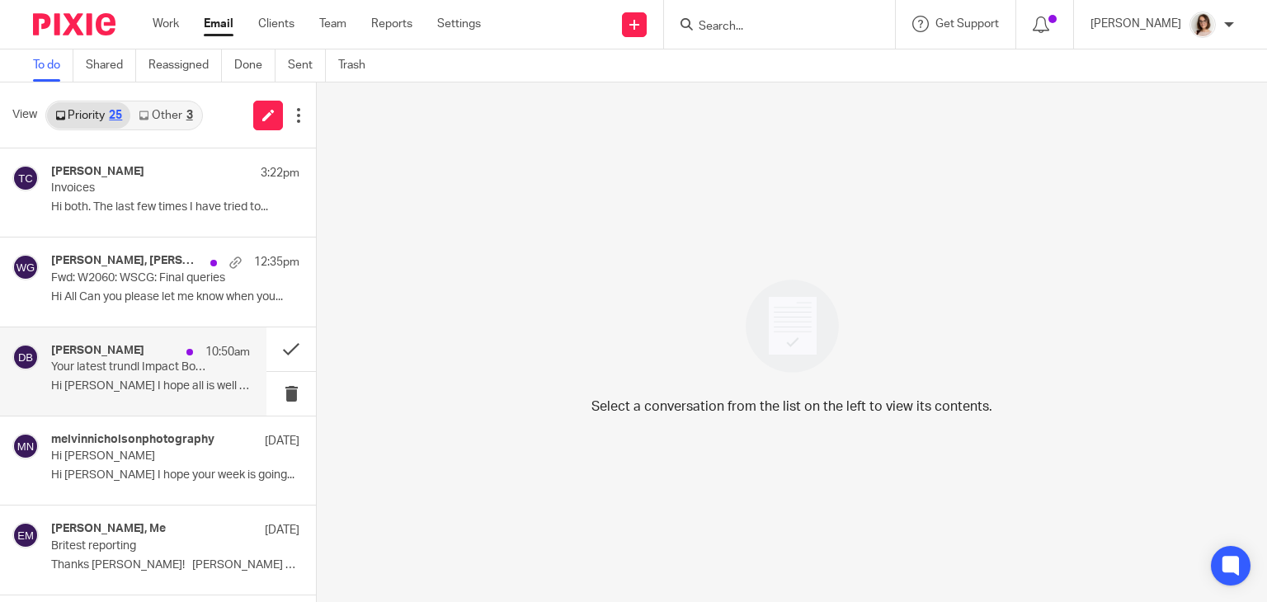
click at [172, 393] on div "[PERSON_NAME] 10:50am Your latest trundl Impact Board Hi [PERSON_NAME] I hope a…" at bounding box center [150, 371] width 199 height 55
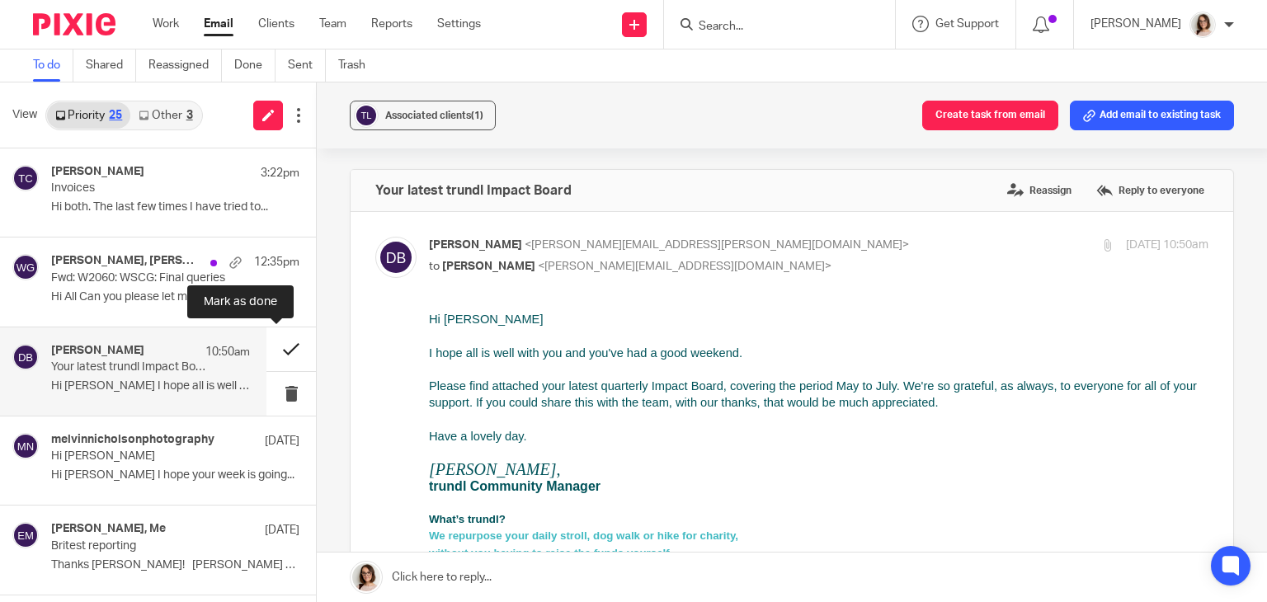
click at [275, 350] on button at bounding box center [290, 349] width 49 height 44
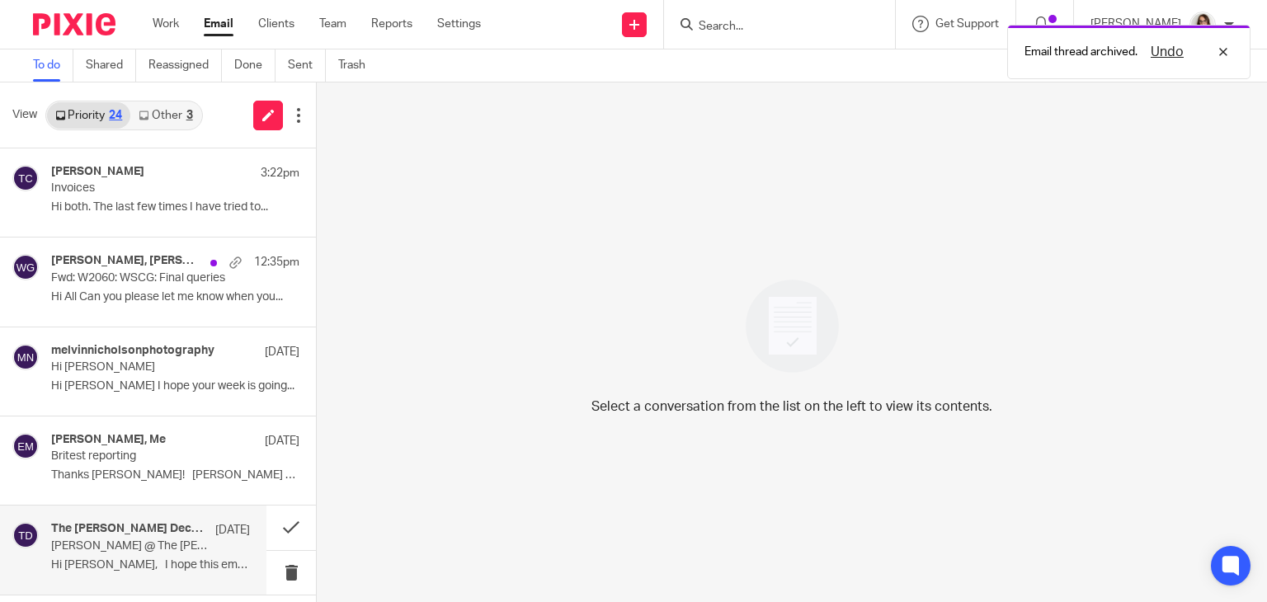
click at [150, 555] on div "The Shires Decorating 7 Aug Jesse @ The Shires Professional Decorating Ltd Hi C…" at bounding box center [150, 549] width 199 height 55
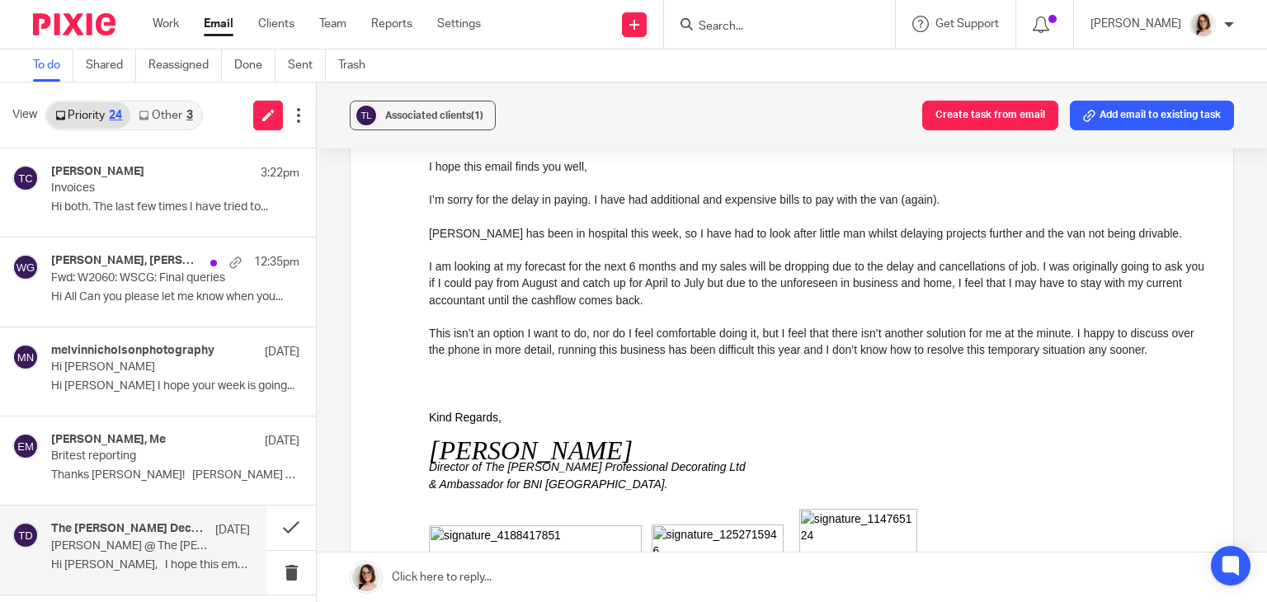
scroll to position [188, 0]
click at [216, 29] on link "Email" at bounding box center [219, 24] width 30 height 16
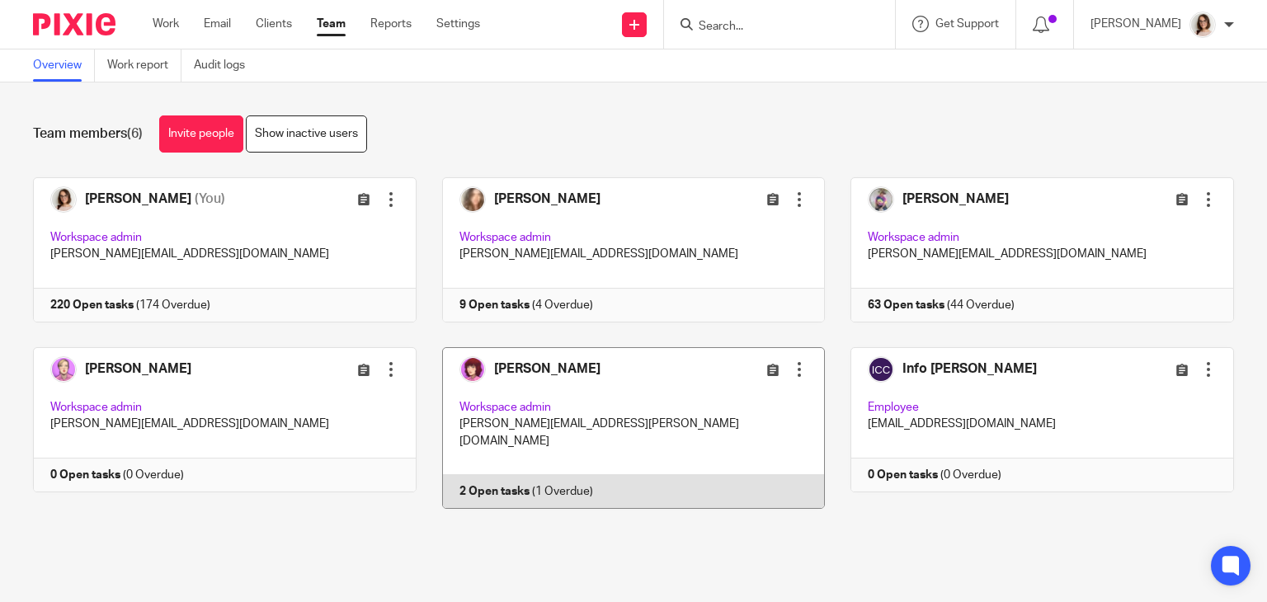
click at [491, 469] on link at bounding box center [620, 428] width 409 height 162
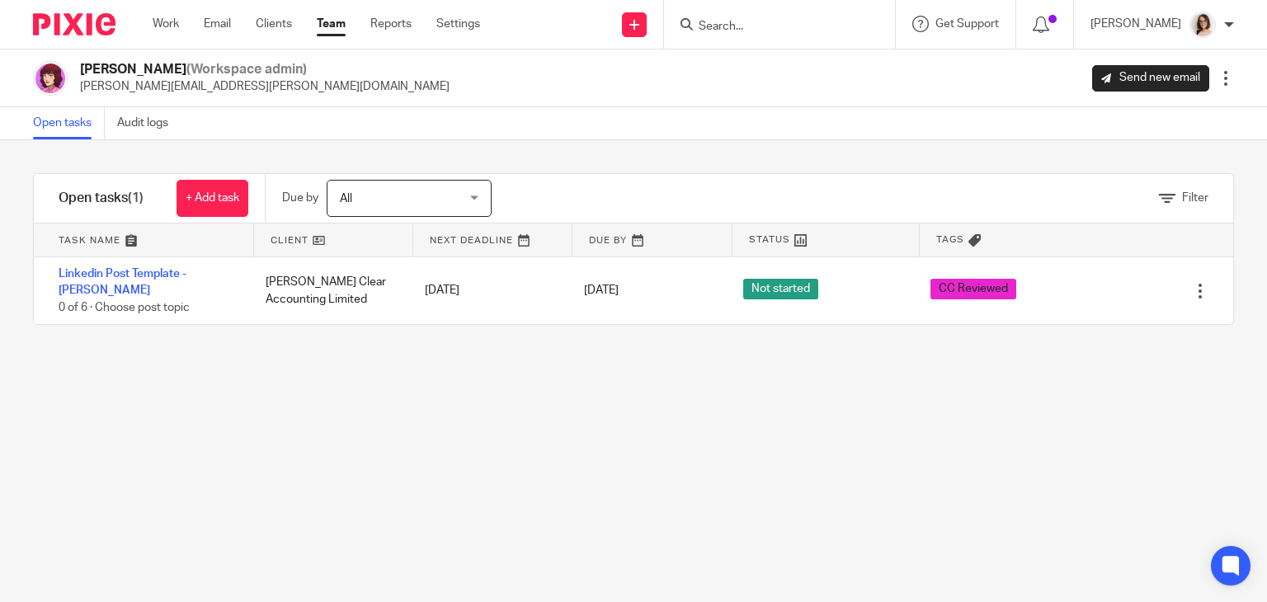
click at [334, 25] on link "Team" at bounding box center [331, 24] width 29 height 16
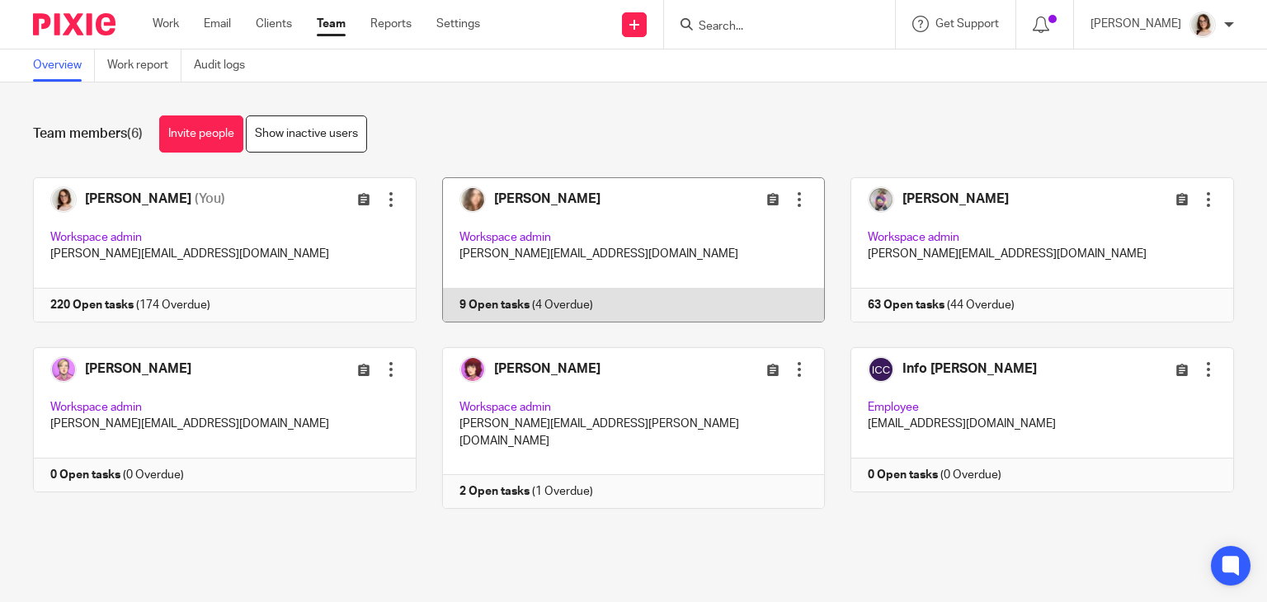
click at [482, 296] on link at bounding box center [620, 249] width 409 height 145
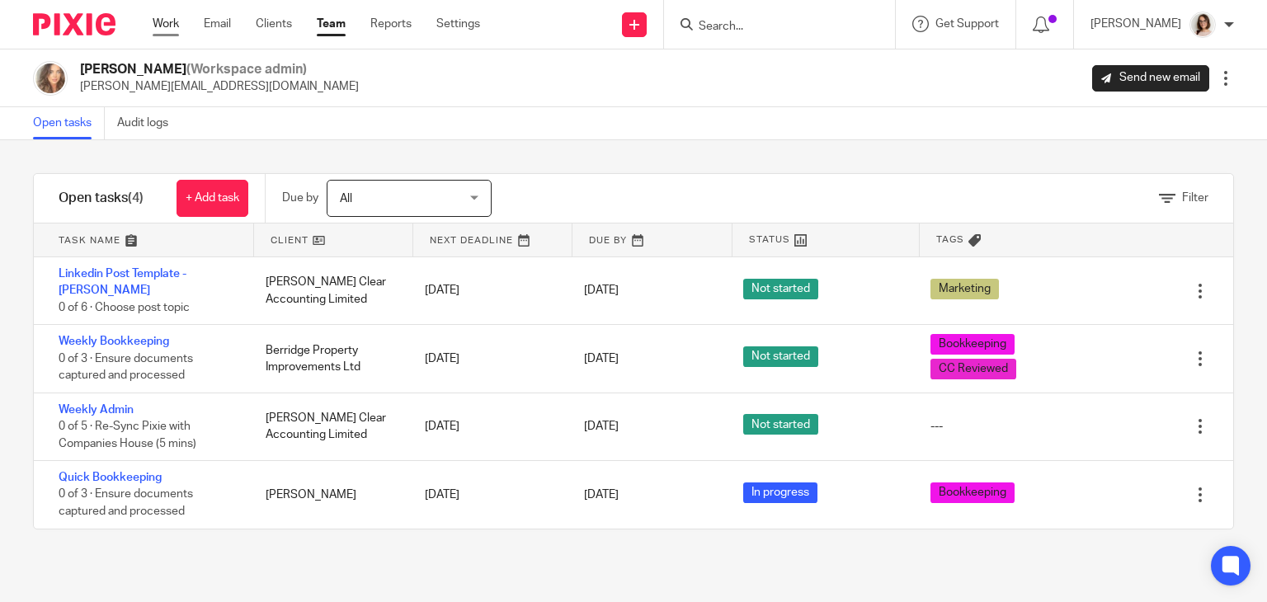
click at [165, 24] on link "Work" at bounding box center [166, 24] width 26 height 16
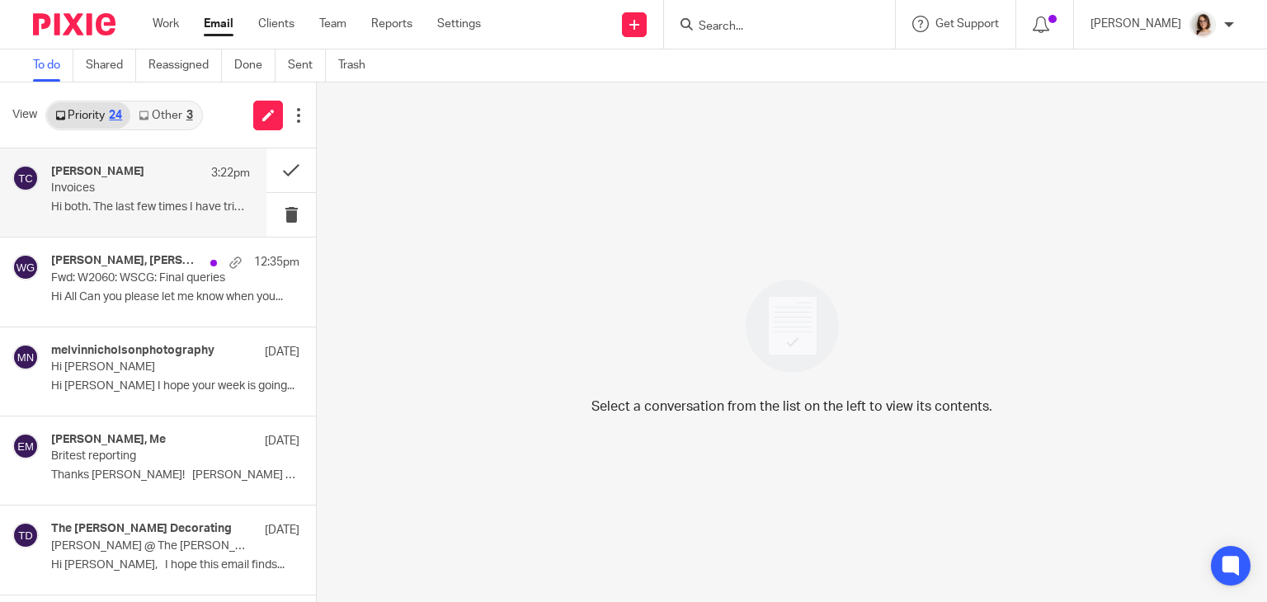
click at [158, 200] on p "Hi both. The last few times I have tried to..." at bounding box center [150, 207] width 199 height 14
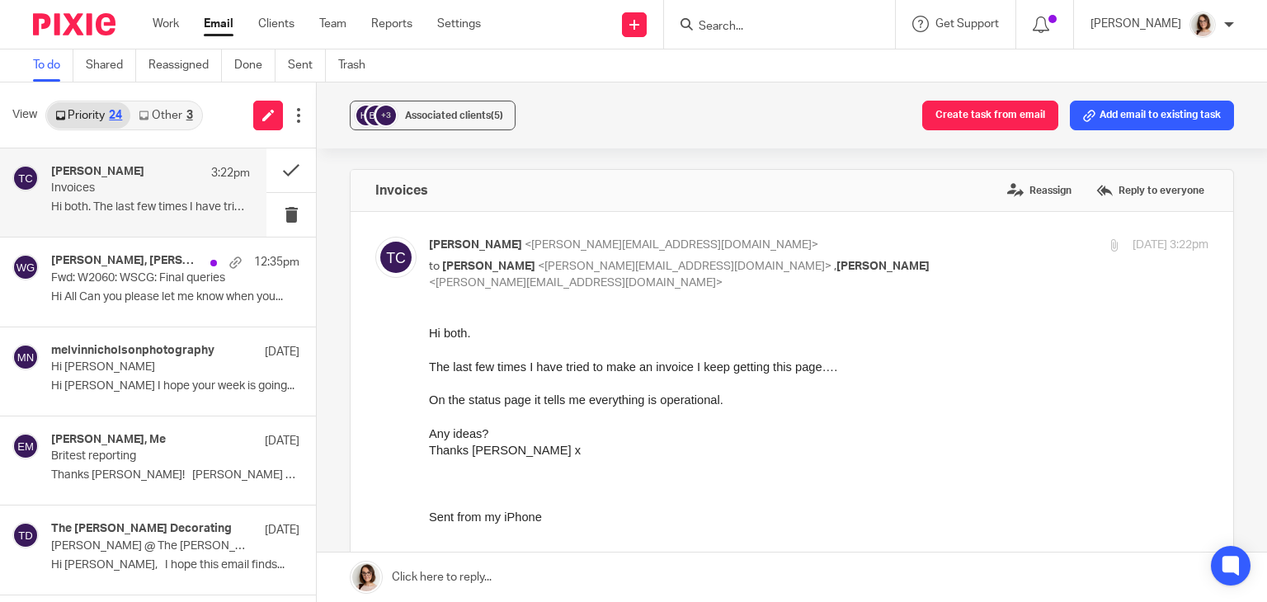
click at [219, 24] on link "Email" at bounding box center [219, 24] width 30 height 16
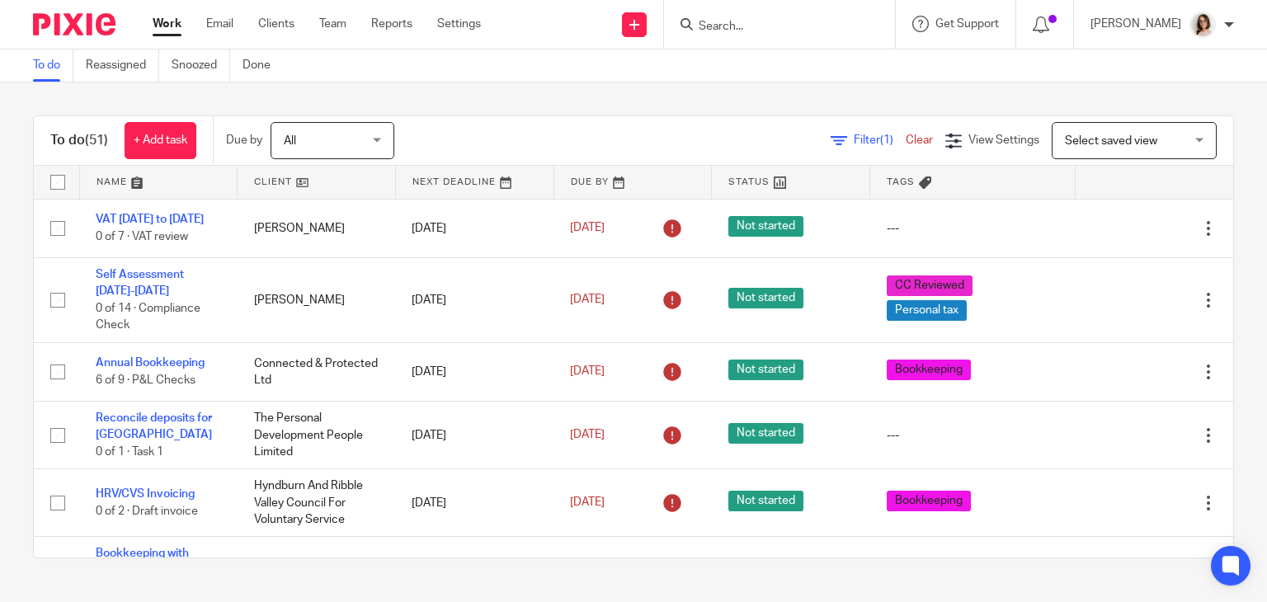
click at [722, 20] on input "Search" at bounding box center [771, 27] width 148 height 15
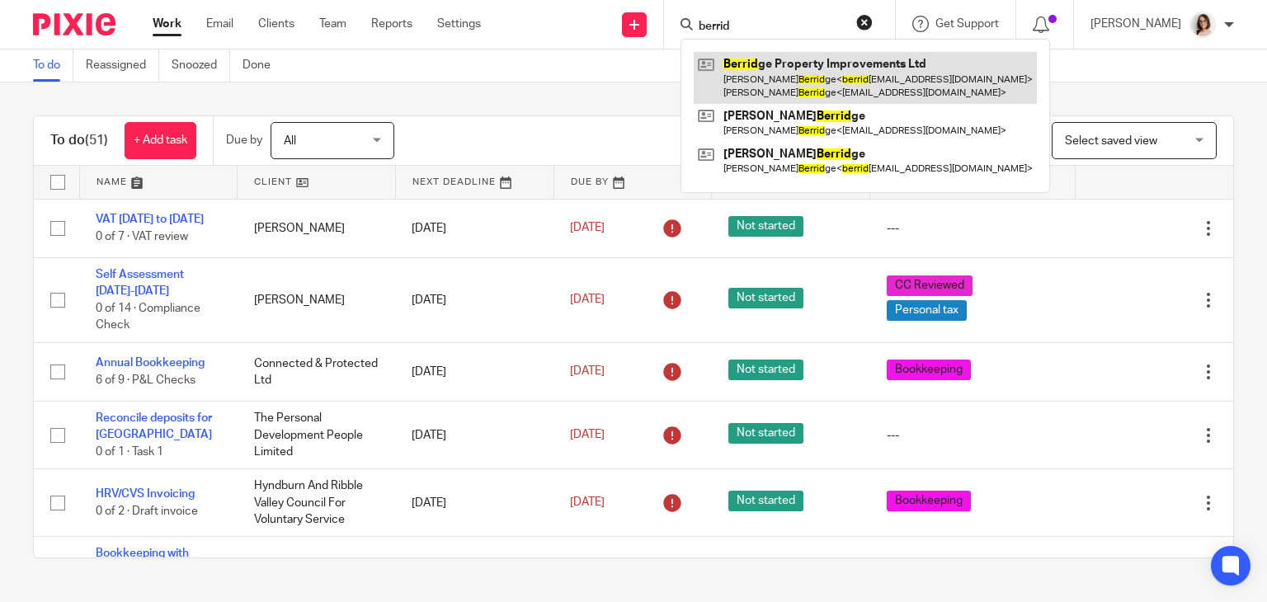
type input "berrid"
click at [797, 90] on link at bounding box center [865, 77] width 343 height 51
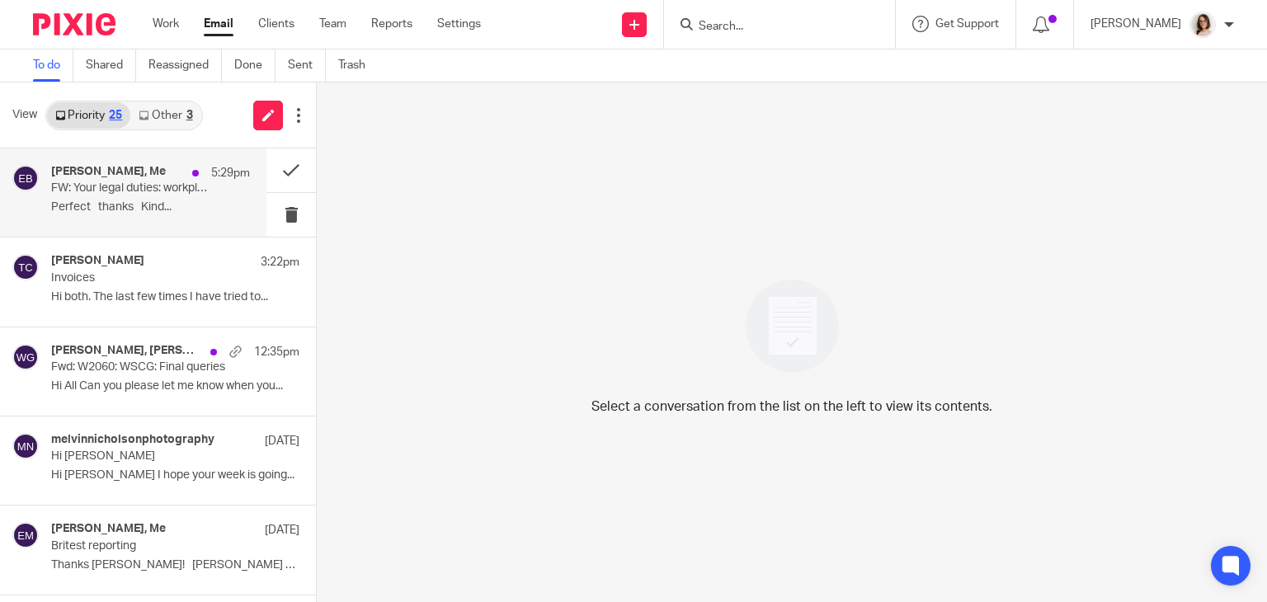
click at [165, 200] on p "Perfect thanks Kind..." at bounding box center [150, 207] width 199 height 14
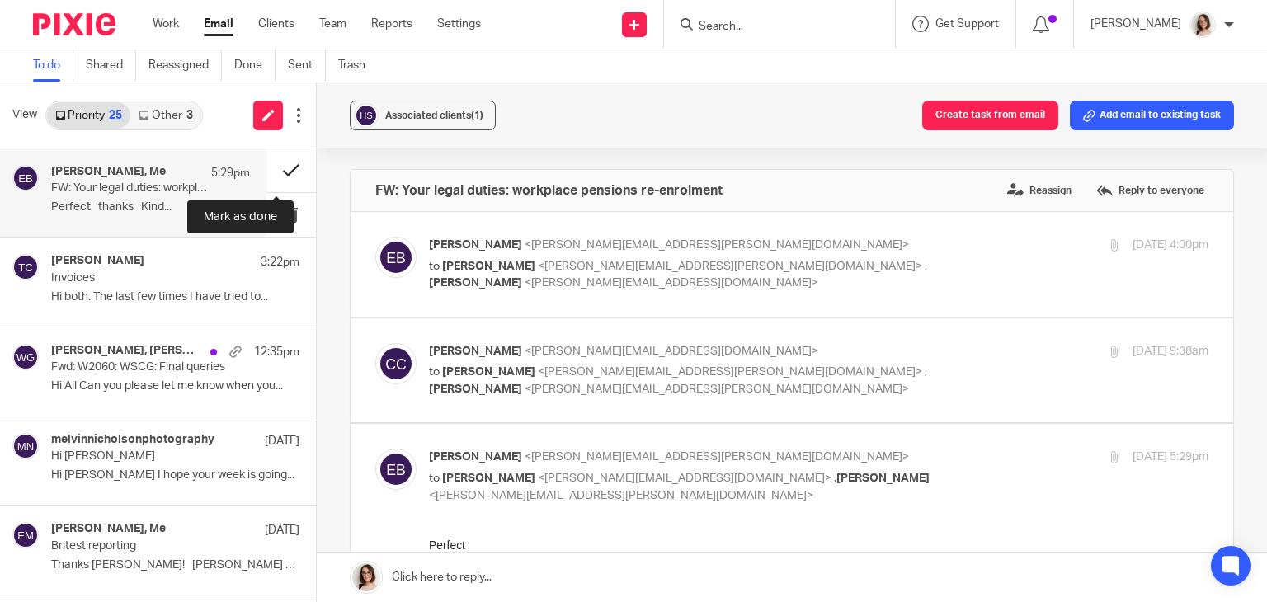
click at [280, 163] on button at bounding box center [290, 170] width 49 height 44
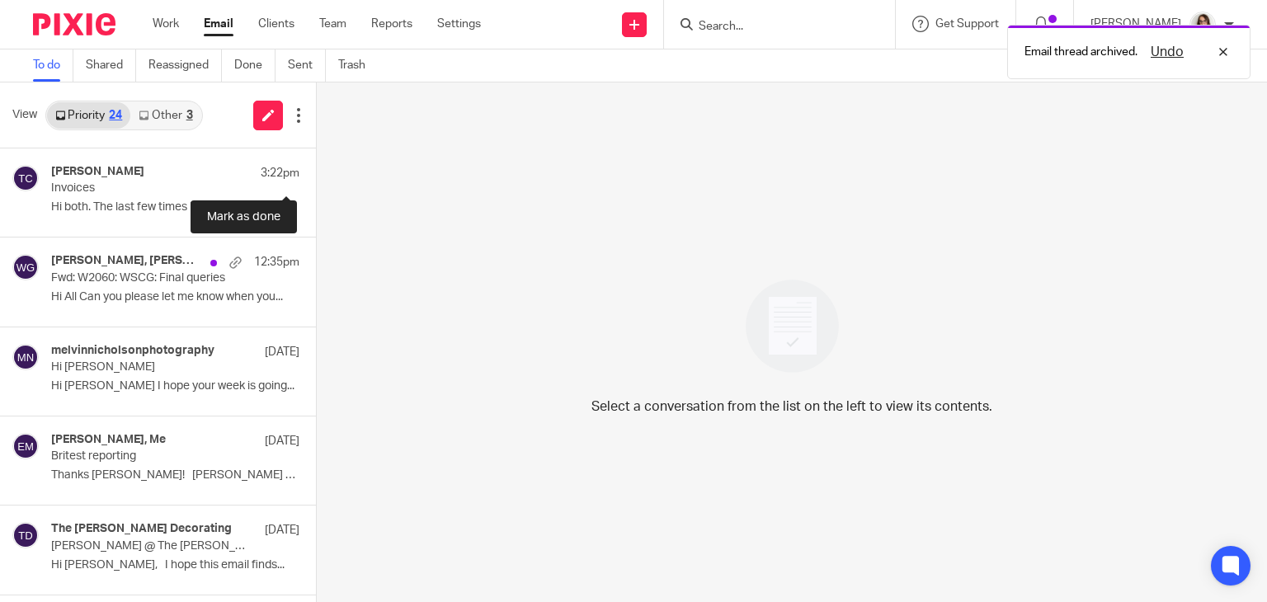
click at [316, 163] on button at bounding box center [322, 170] width 13 height 44
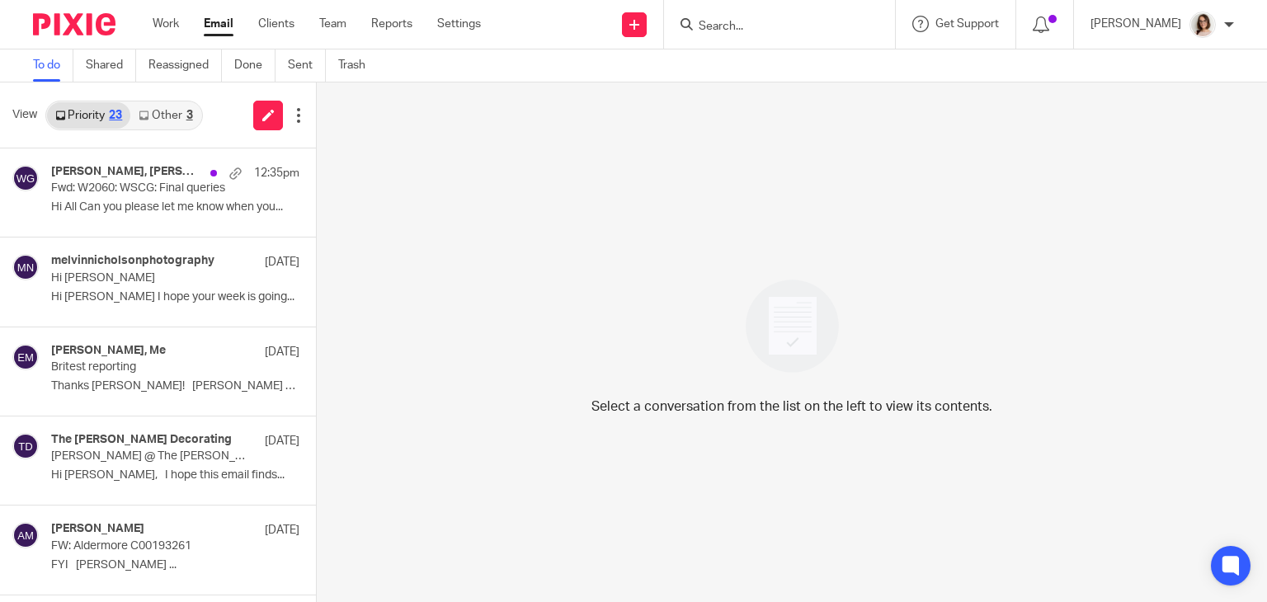
click at [225, 27] on link "Email" at bounding box center [219, 24] width 30 height 16
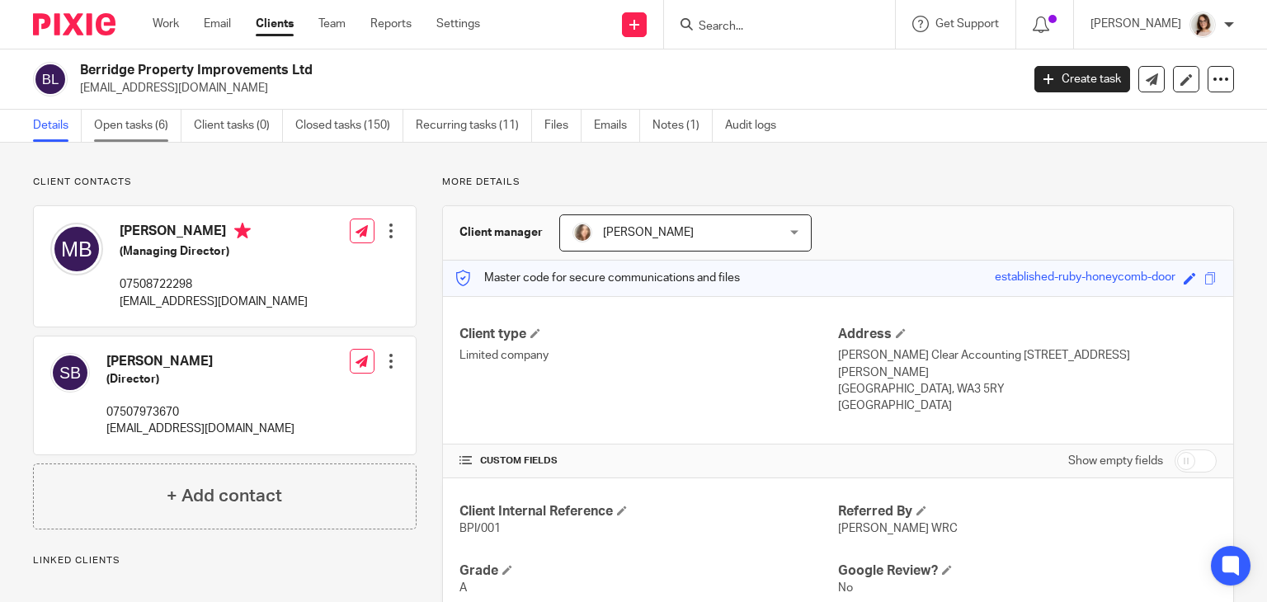
click at [146, 124] on link "Open tasks (6)" at bounding box center [137, 126] width 87 height 32
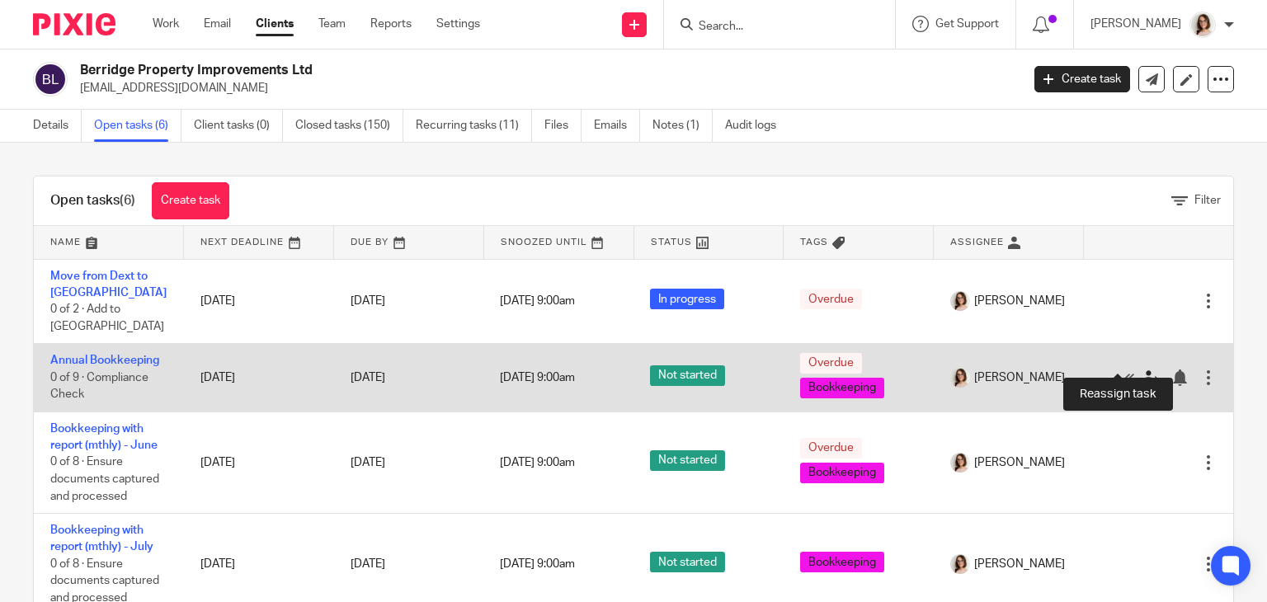
click at [1142, 369] on icon at bounding box center [1150, 377] width 16 height 16
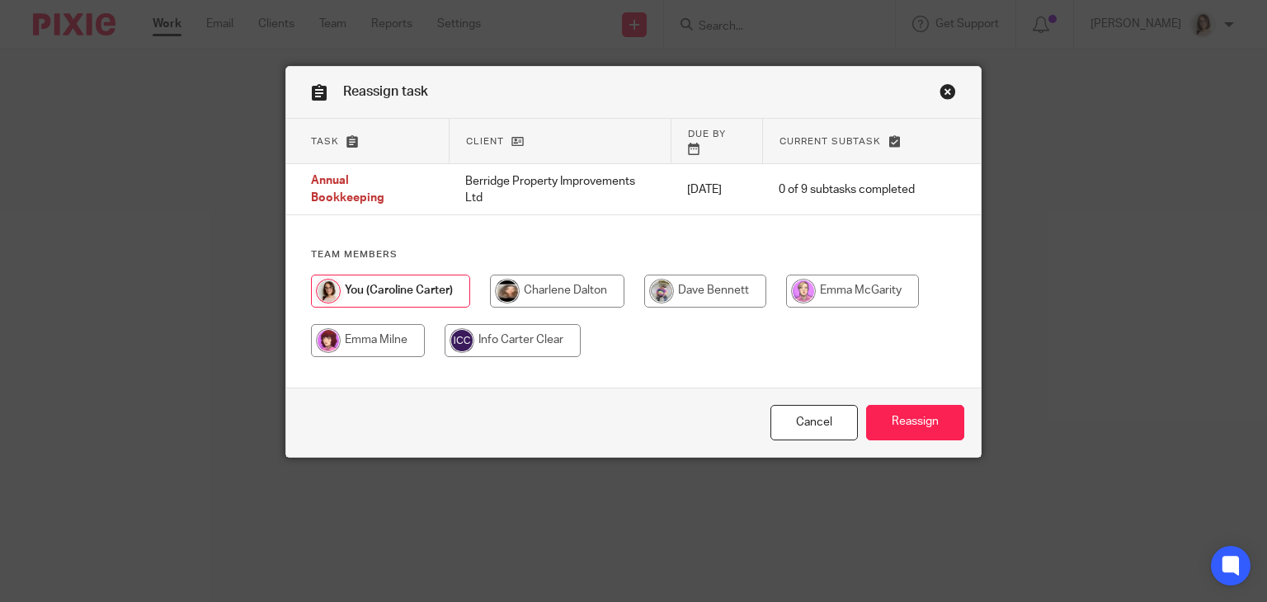
click at [710, 275] on input "radio" at bounding box center [705, 291] width 122 height 33
radio input "true"
click at [923, 435] on input "Reassign" at bounding box center [915, 422] width 98 height 35
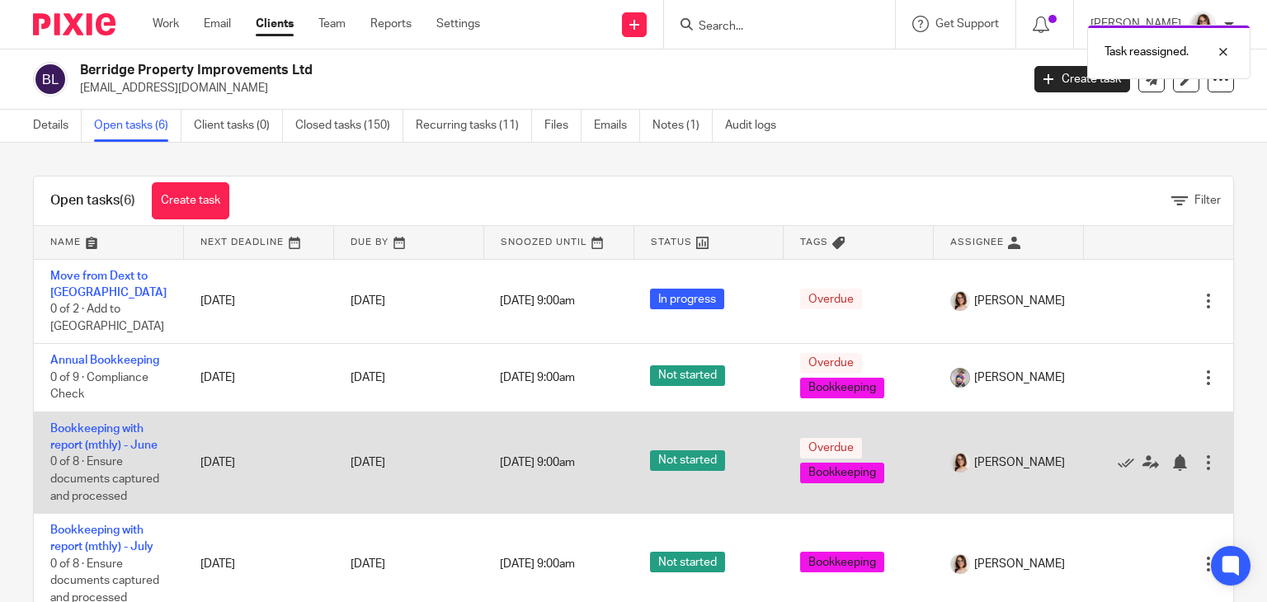
scroll to position [172, 0]
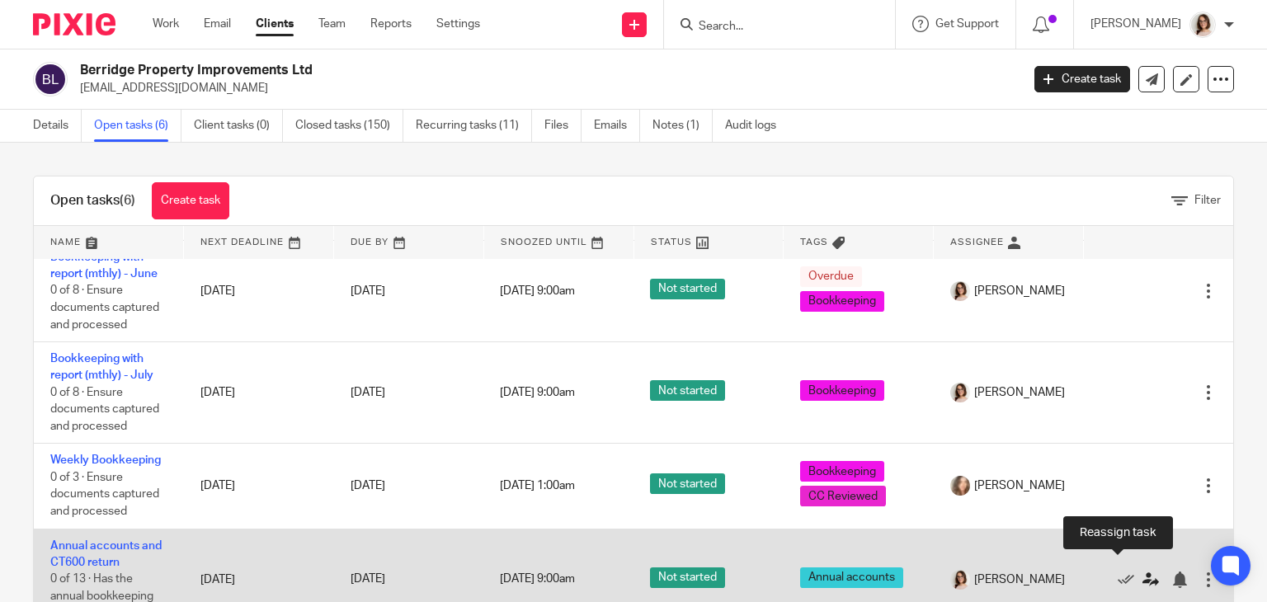
click at [1142, 571] on icon at bounding box center [1150, 579] width 16 height 16
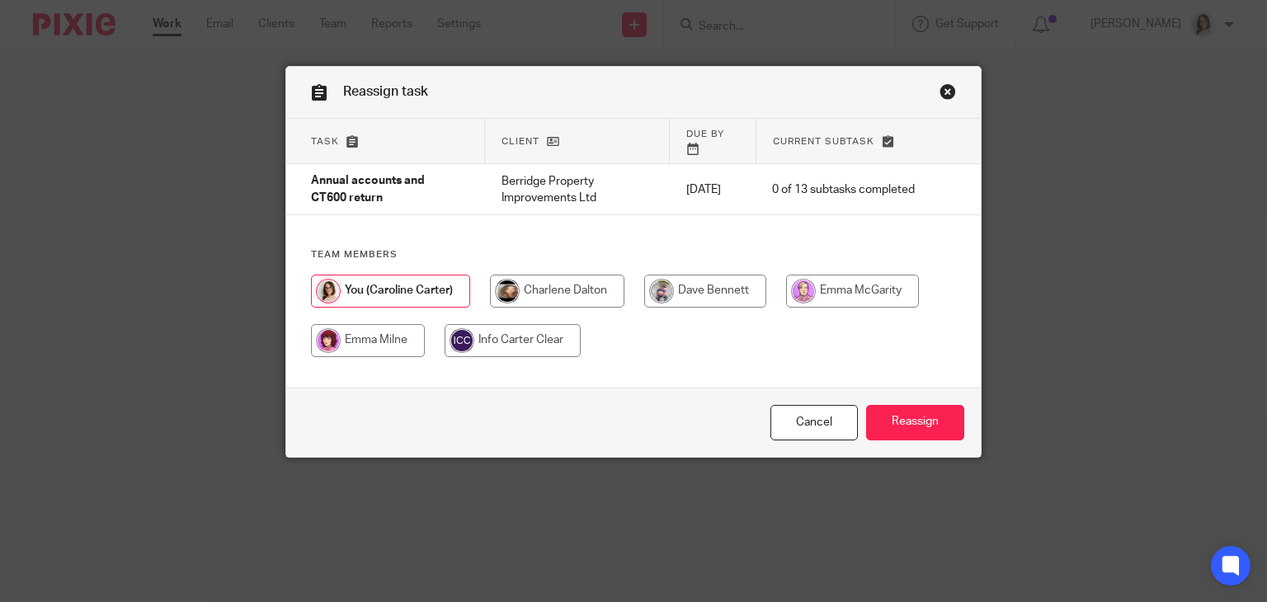
click at [670, 283] on input "radio" at bounding box center [705, 291] width 122 height 33
radio input "true"
click at [901, 423] on input "Reassign" at bounding box center [915, 422] width 98 height 35
